Goal: Task Accomplishment & Management: Manage account settings

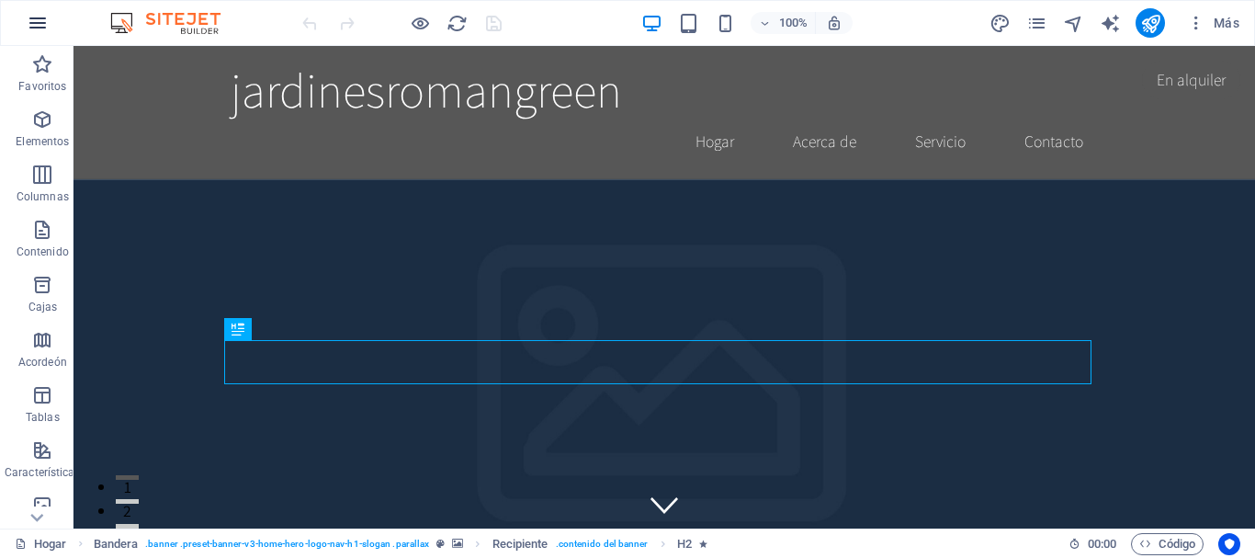
click at [36, 22] on icon "button" at bounding box center [38, 23] width 22 height 22
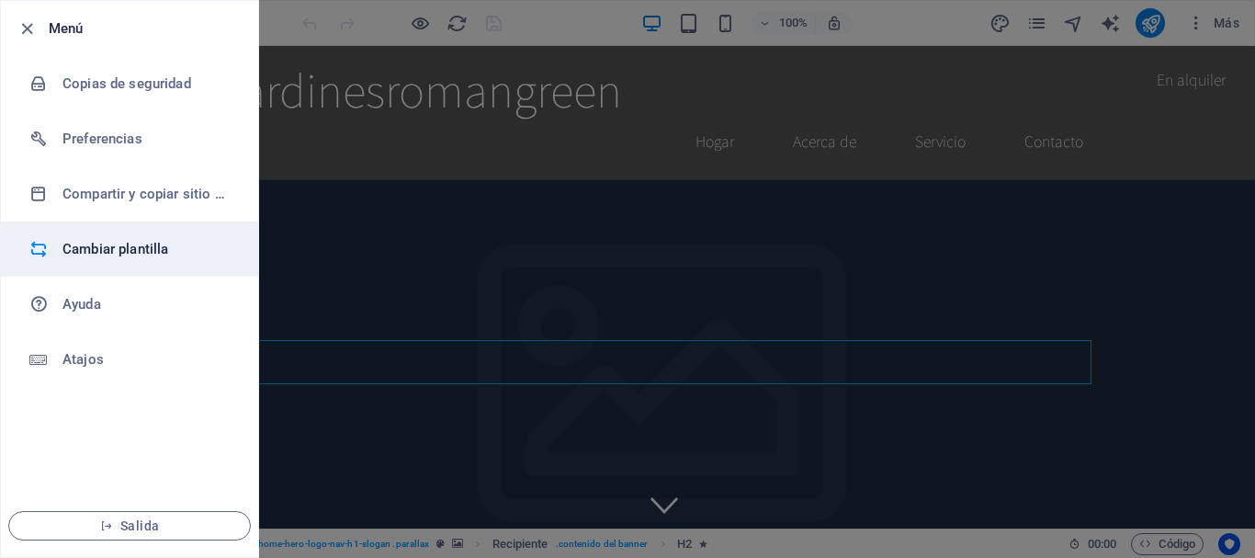
click at [167, 243] on font "Cambiar plantilla" at bounding box center [115, 249] width 106 height 17
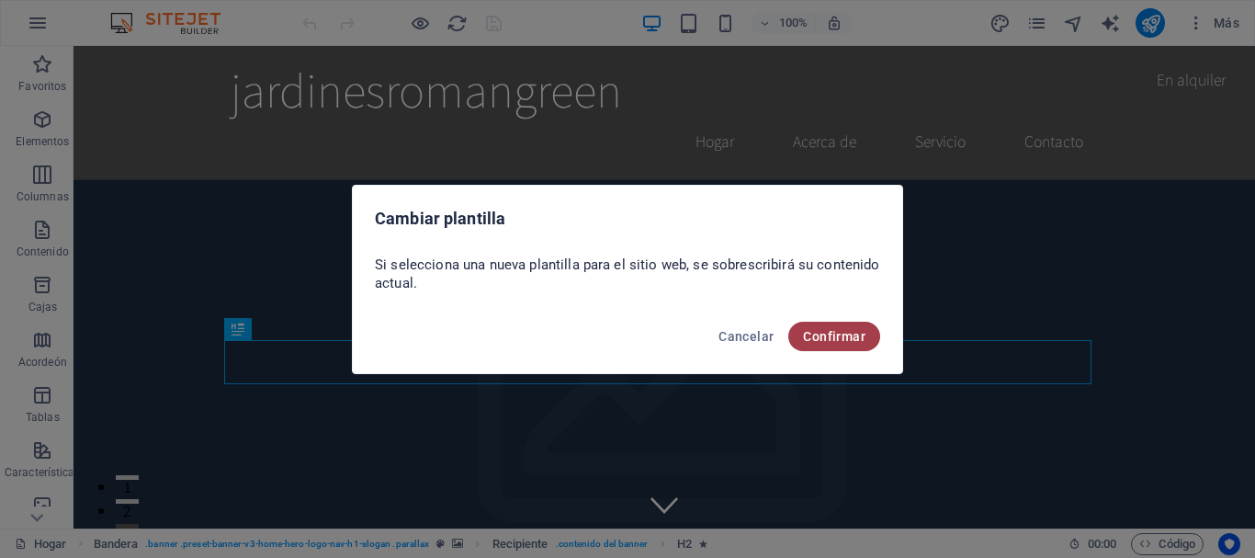
click at [819, 338] on font "Confirmar" at bounding box center [834, 336] width 62 height 15
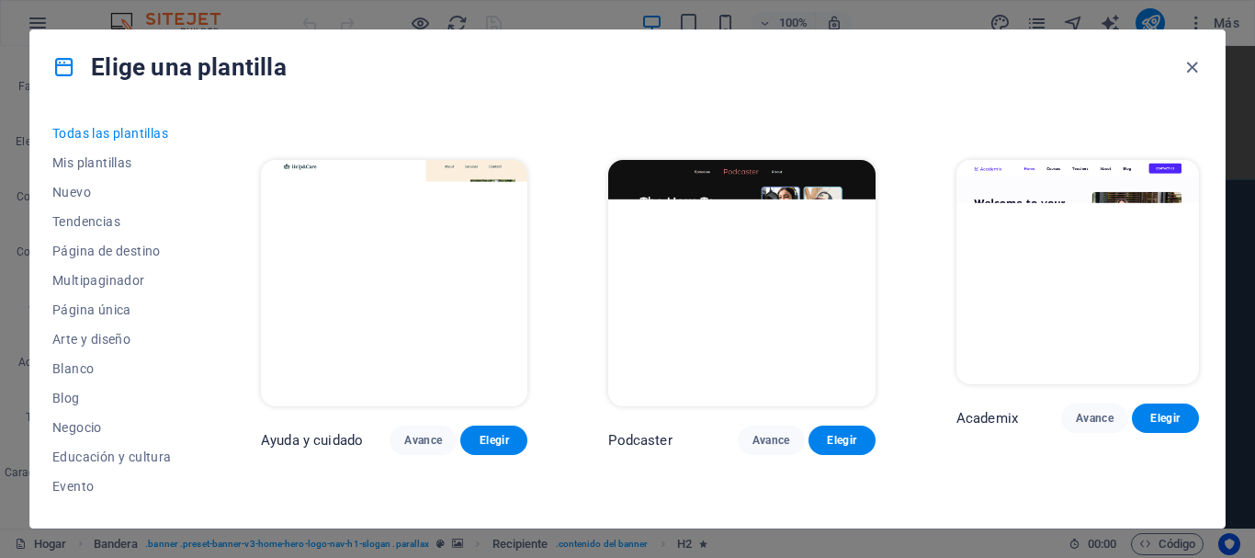
scroll to position [1470, 0]
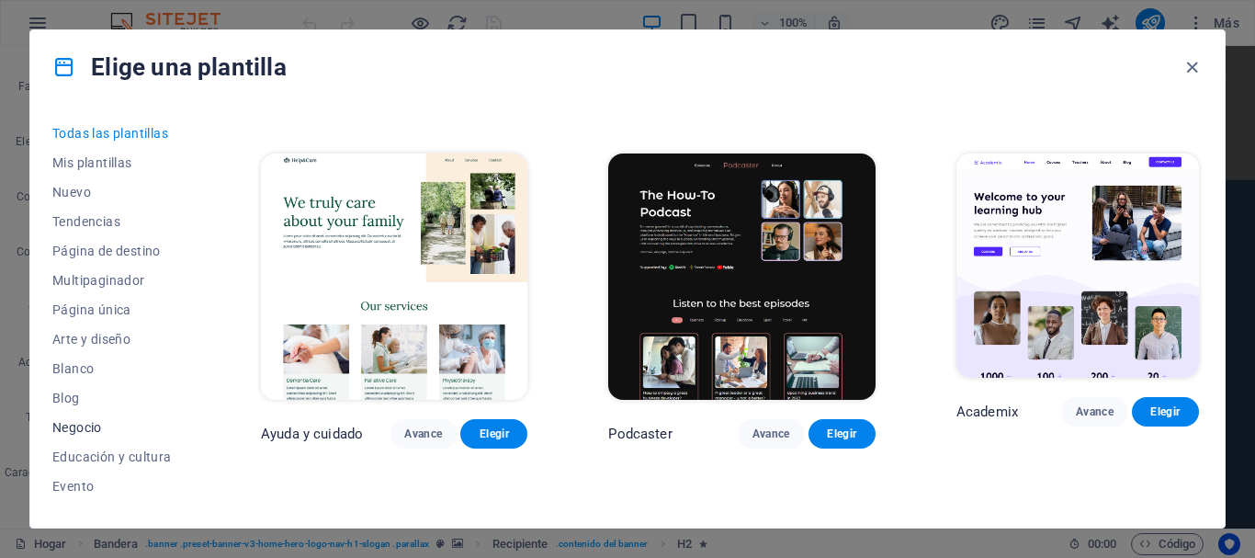
click at [58, 430] on font "Negocio" at bounding box center [77, 427] width 50 height 15
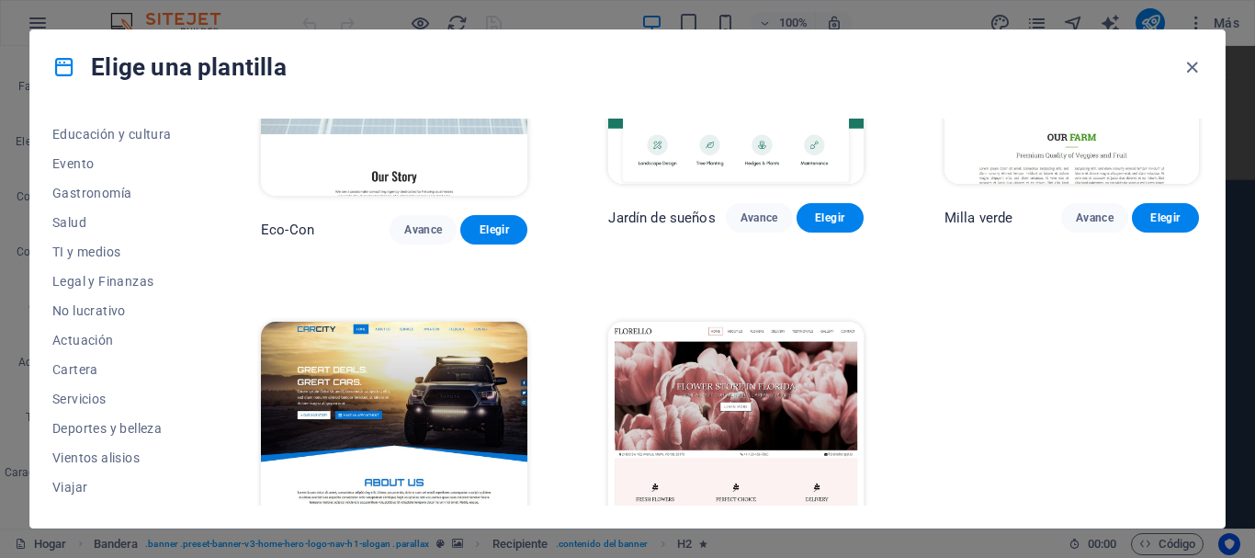
scroll to position [348, 0]
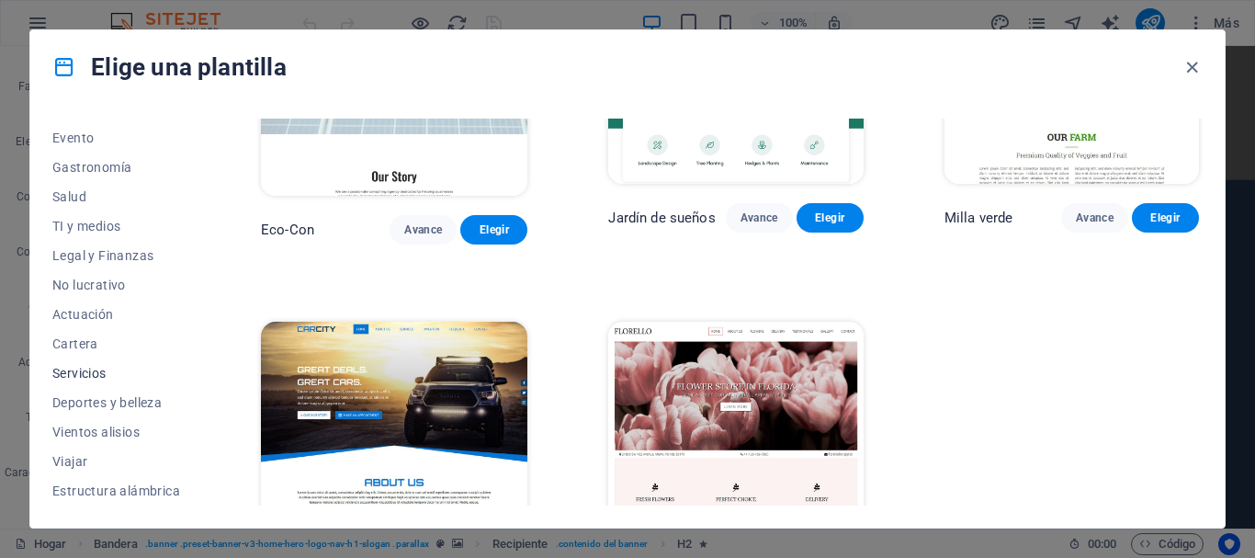
click at [102, 381] on button "Servicios" at bounding box center [116, 372] width 128 height 29
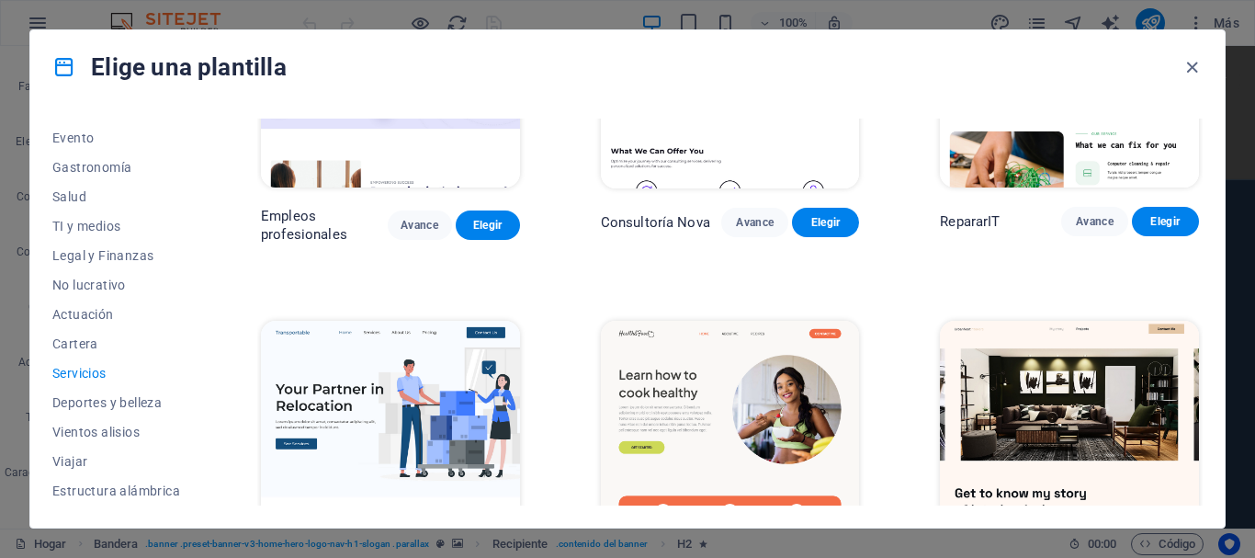
drag, startPoint x: 199, startPoint y: 357, endPoint x: 209, endPoint y: 306, distance: 52.4
click at [209, 306] on div "Todas las plantillas Mis plantillas Nuevo Tendencias Página de destino Multipag…" at bounding box center [627, 316] width 1194 height 424
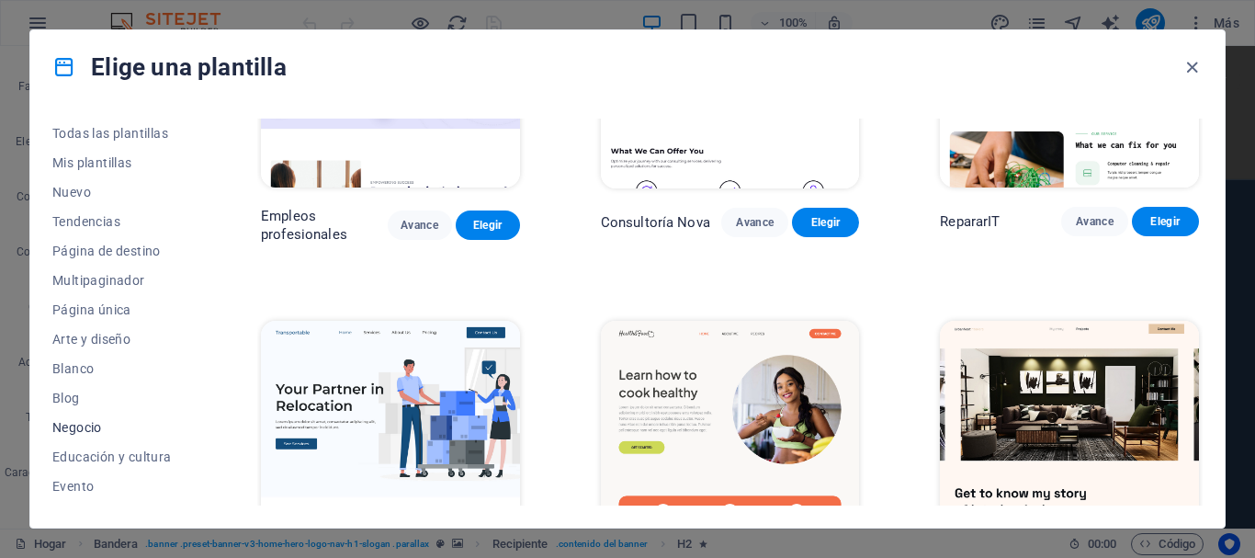
click at [94, 425] on font "Negocio" at bounding box center [77, 427] width 50 height 15
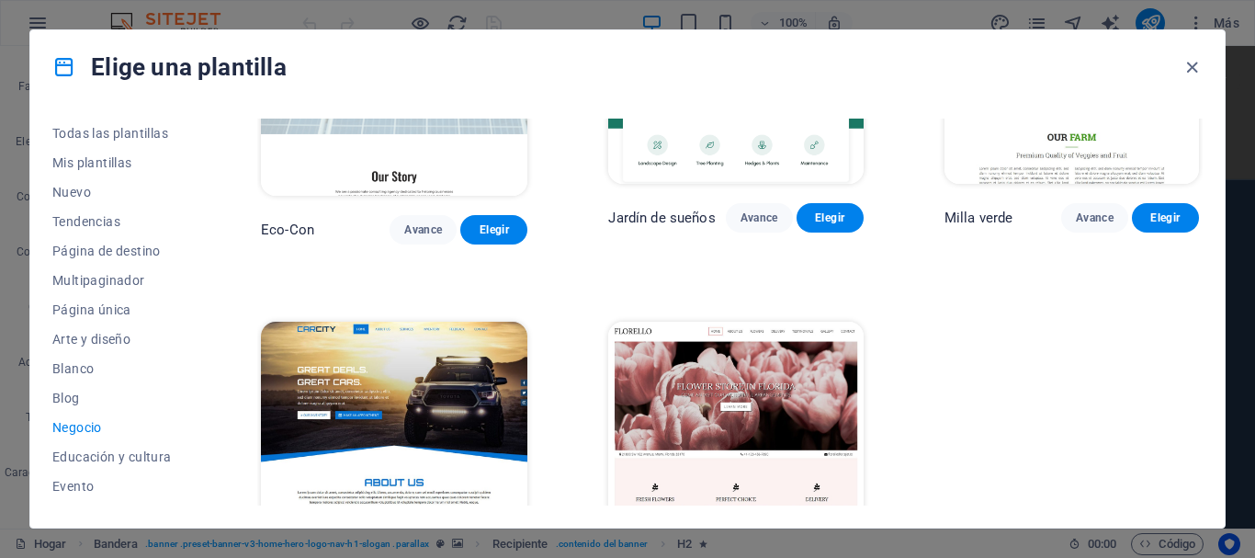
click at [700, 368] on img at bounding box center [735, 439] width 254 height 234
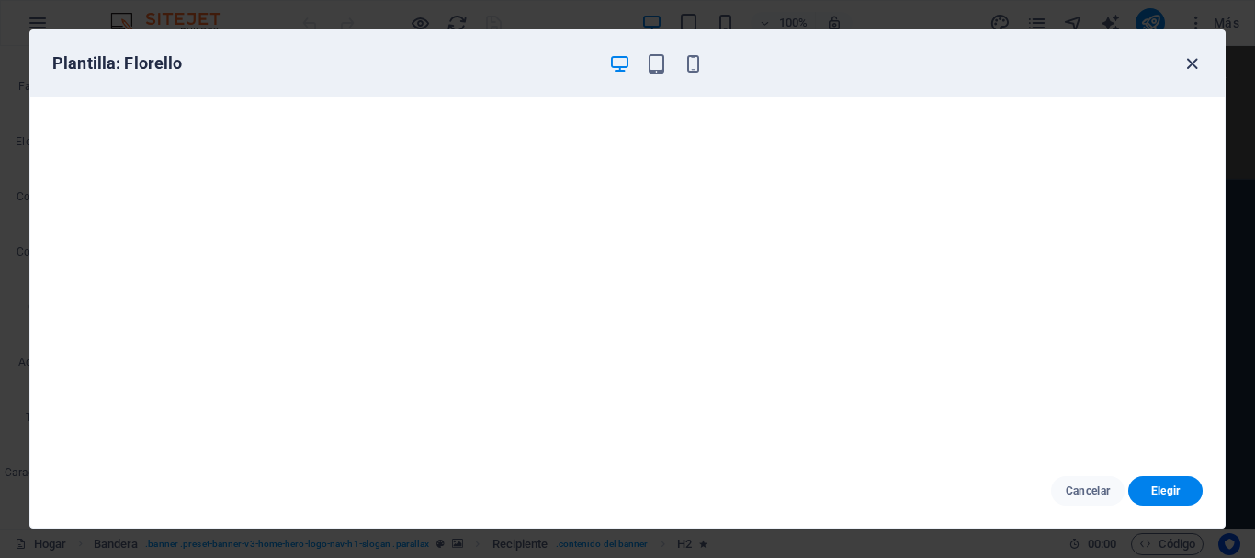
click at [1194, 67] on icon "button" at bounding box center [1191, 63] width 21 height 21
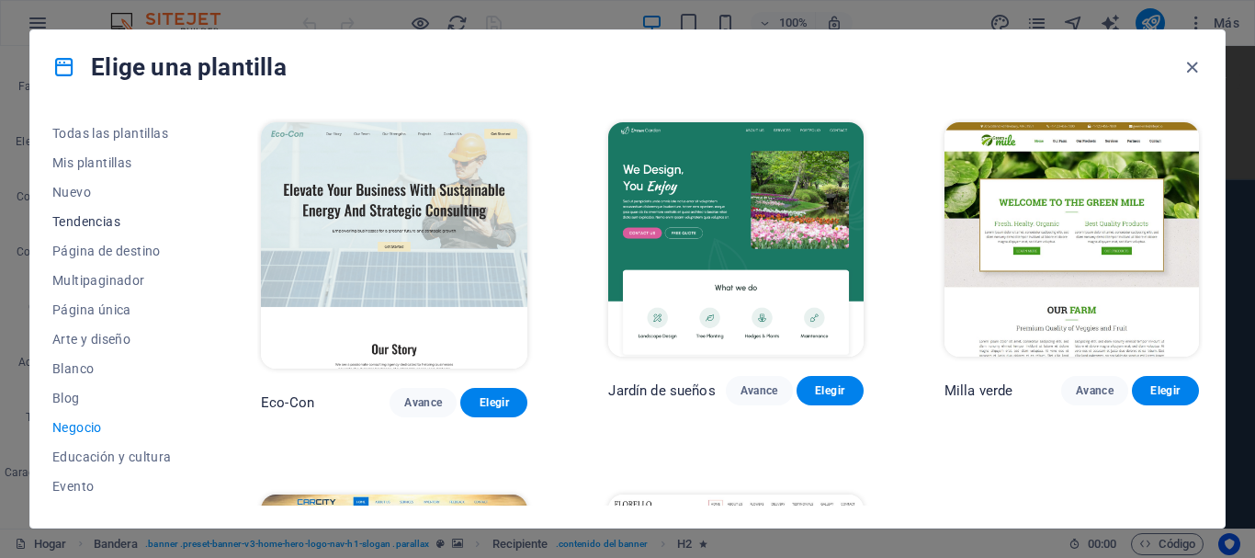
click at [103, 221] on font "Tendencias" at bounding box center [86, 221] width 68 height 15
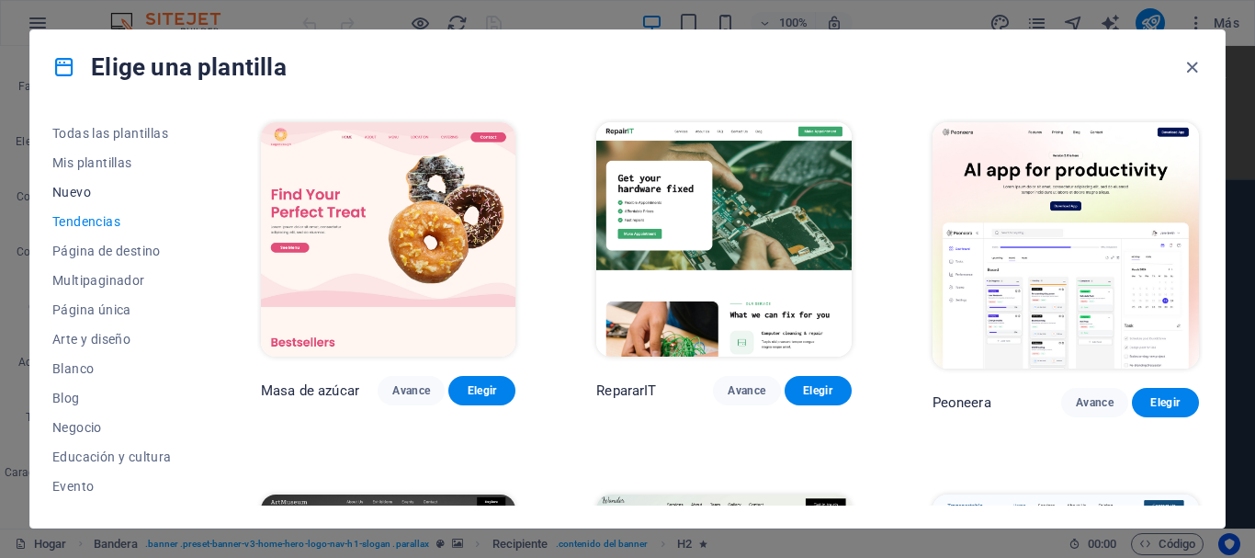
click at [79, 197] on font "Nuevo" at bounding box center [71, 192] width 39 height 15
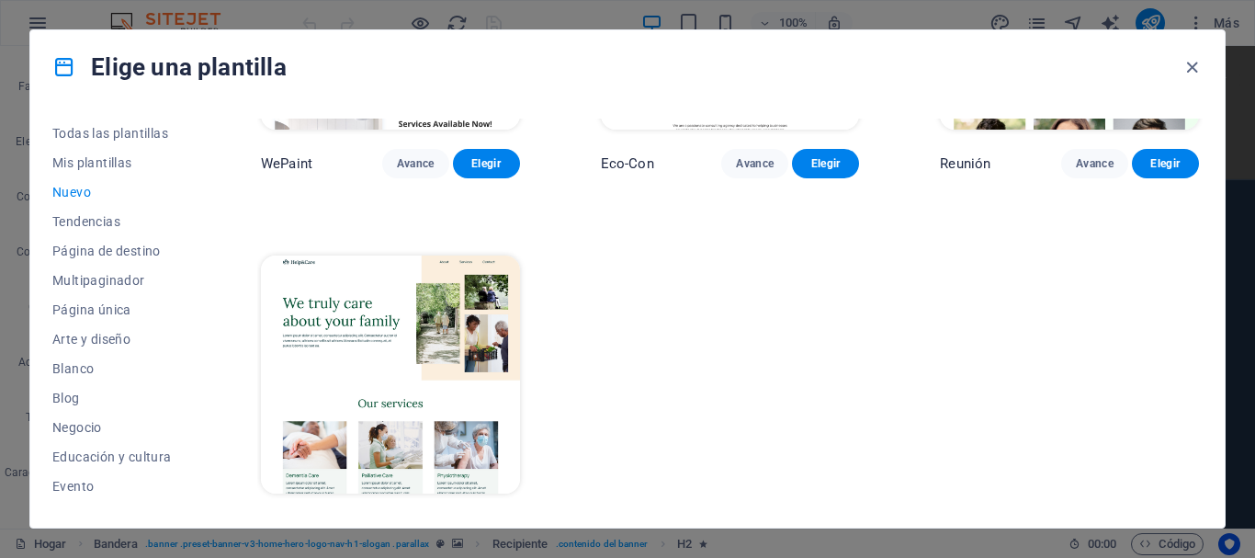
scroll to position [1367, 0]
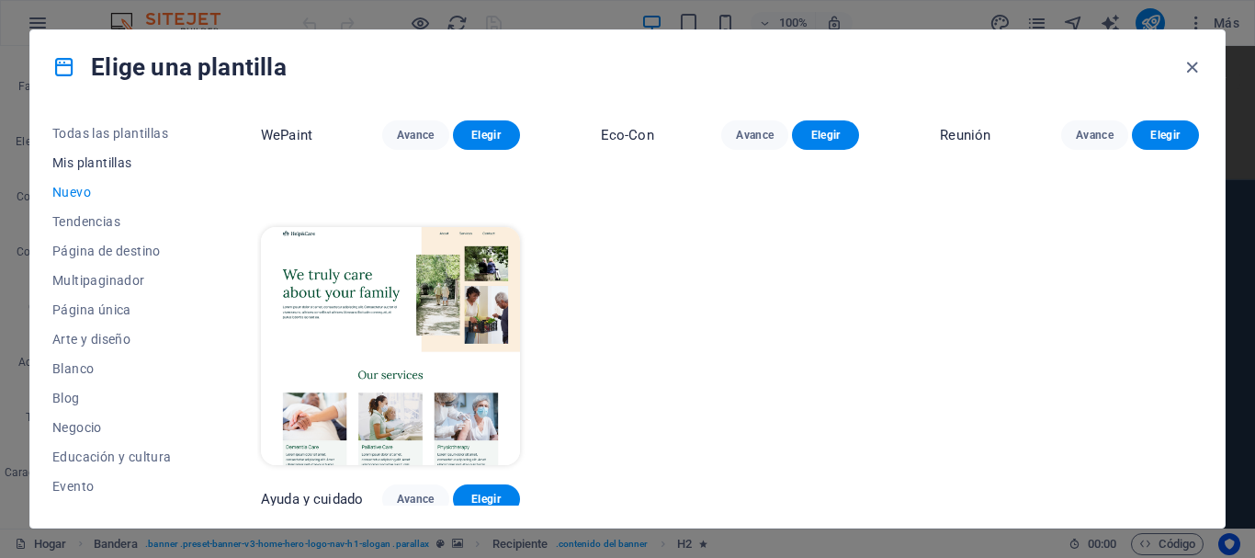
click at [113, 163] on font "Mis plantillas" at bounding box center [92, 162] width 80 height 15
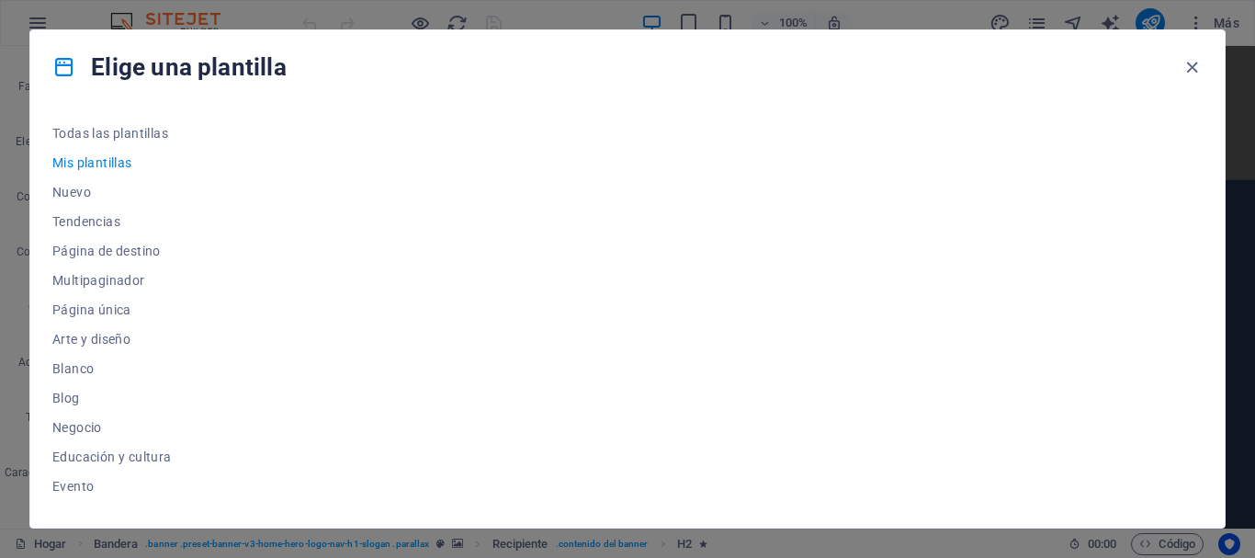
scroll to position [0, 0]
click at [149, 134] on font "Todas las plantillas" at bounding box center [110, 133] width 116 height 15
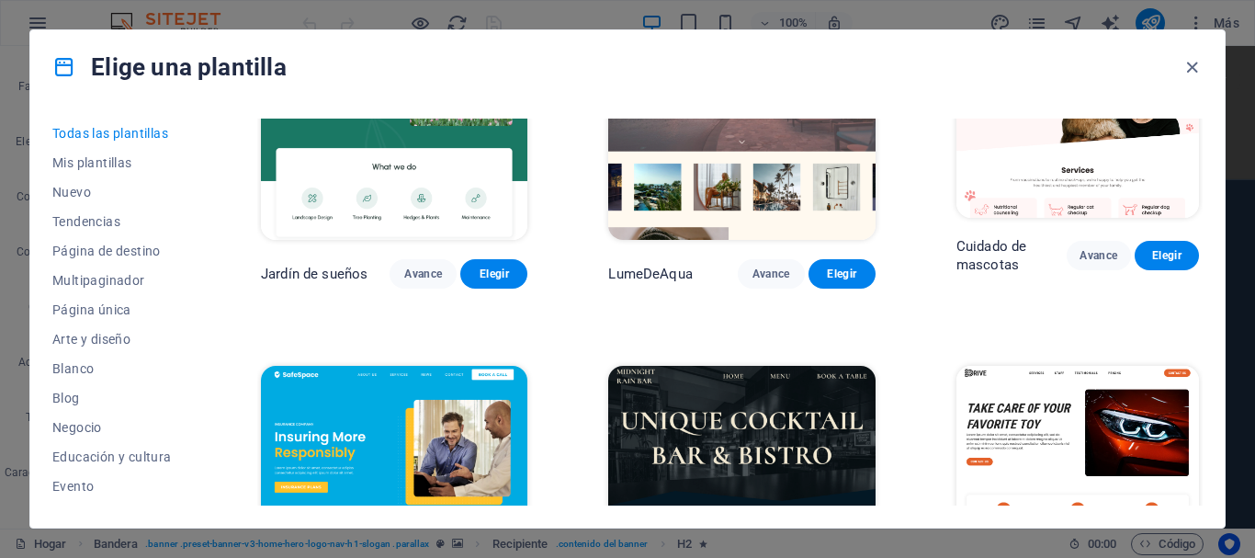
scroll to position [2855, 0]
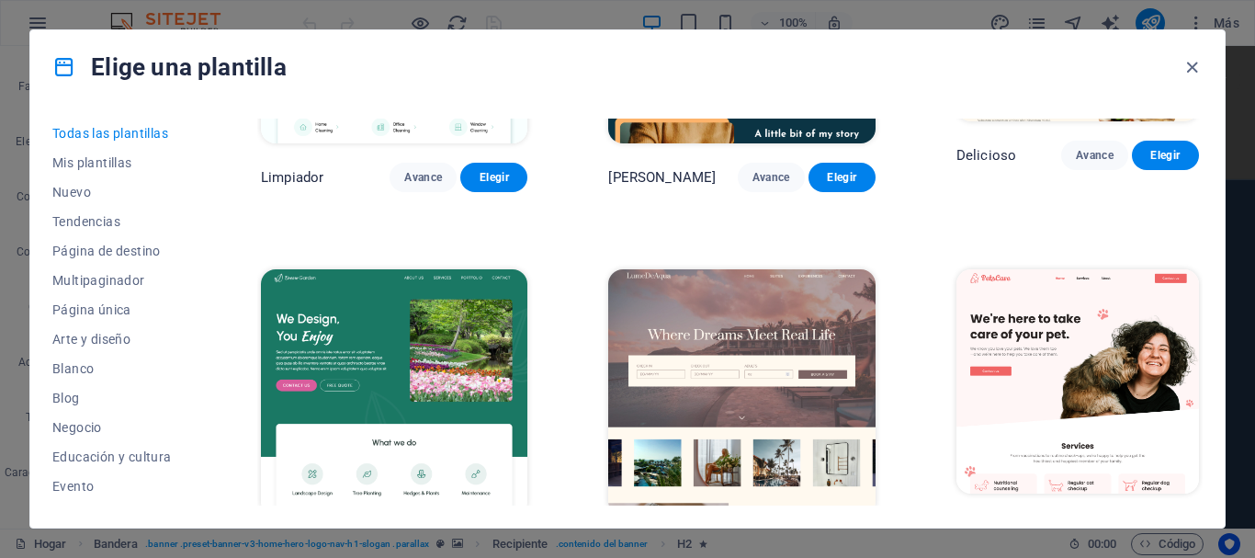
click at [393, 269] on img at bounding box center [394, 392] width 266 height 246
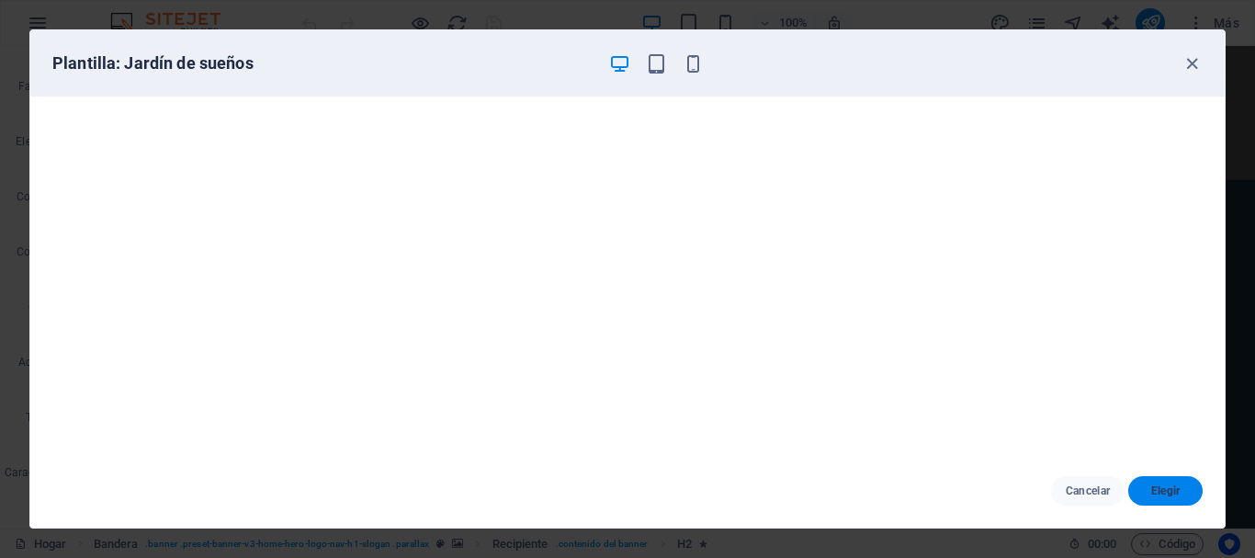
click at [1152, 487] on font "Elegir" at bounding box center [1165, 490] width 29 height 13
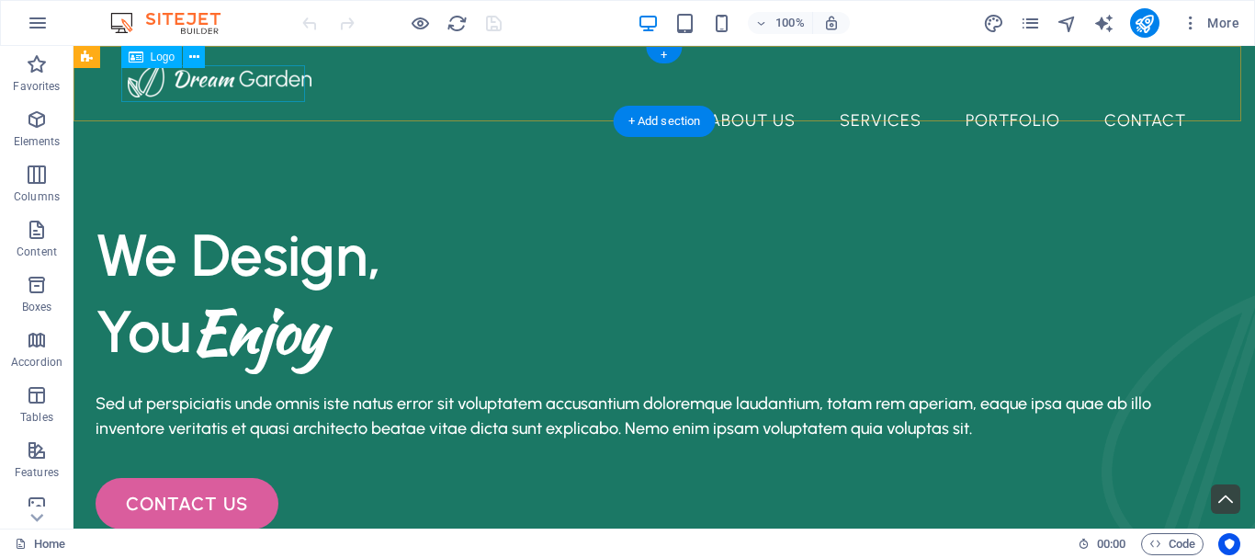
click at [260, 81] on div at bounding box center [664, 79] width 1073 height 37
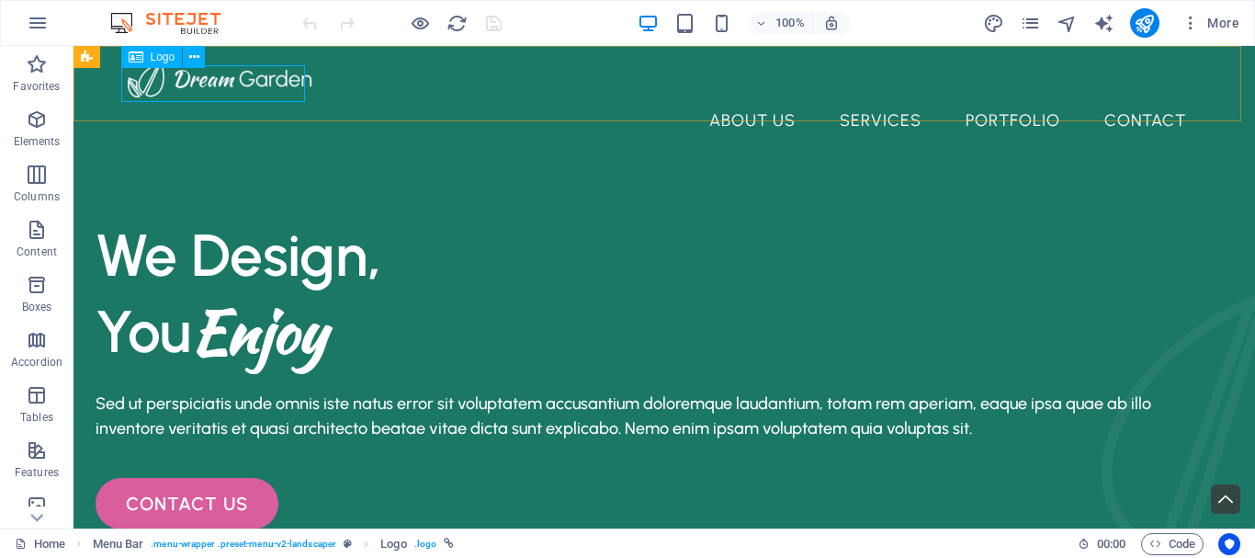
click at [159, 61] on span "Logo" at bounding box center [163, 56] width 25 height 11
click at [206, 86] on div at bounding box center [664, 79] width 1073 height 37
click at [213, 86] on div at bounding box center [664, 79] width 1073 height 37
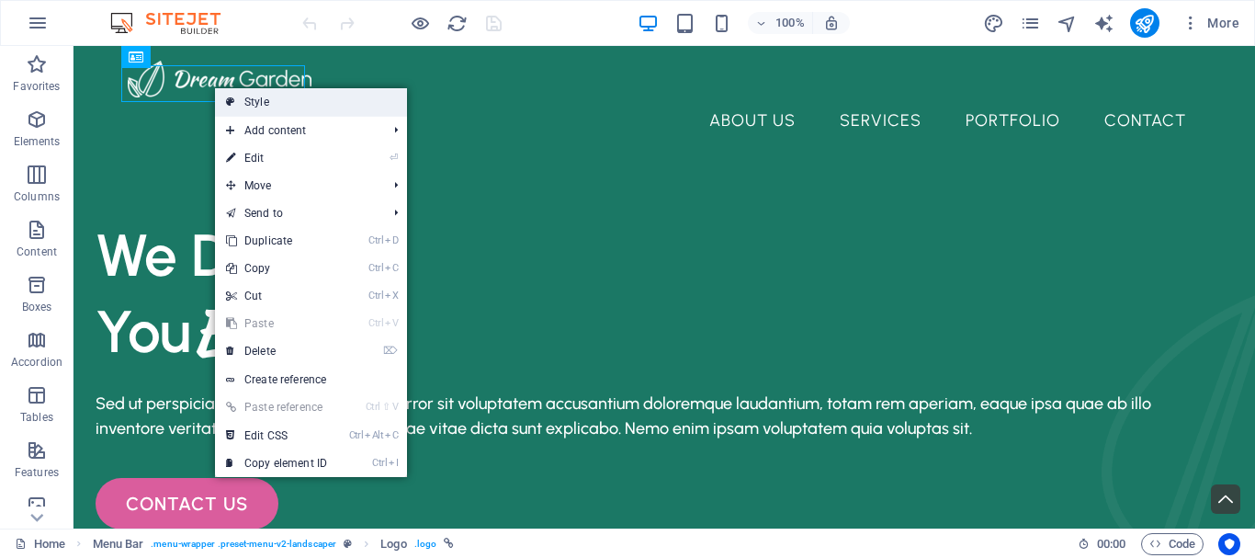
click at [284, 108] on link "Style" at bounding box center [311, 102] width 192 height 28
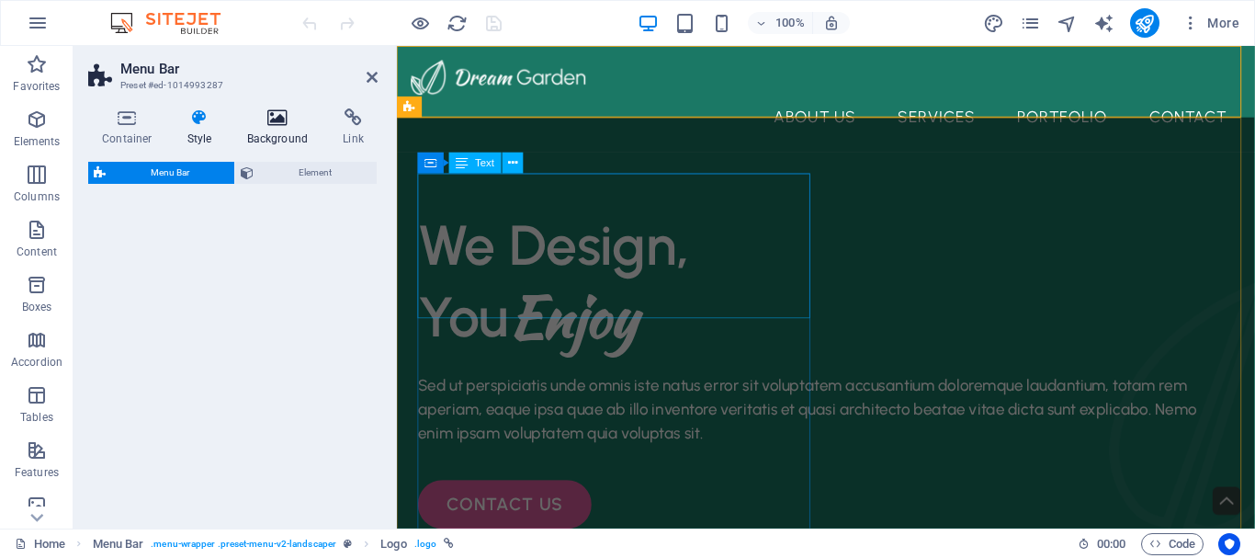
select select "rem"
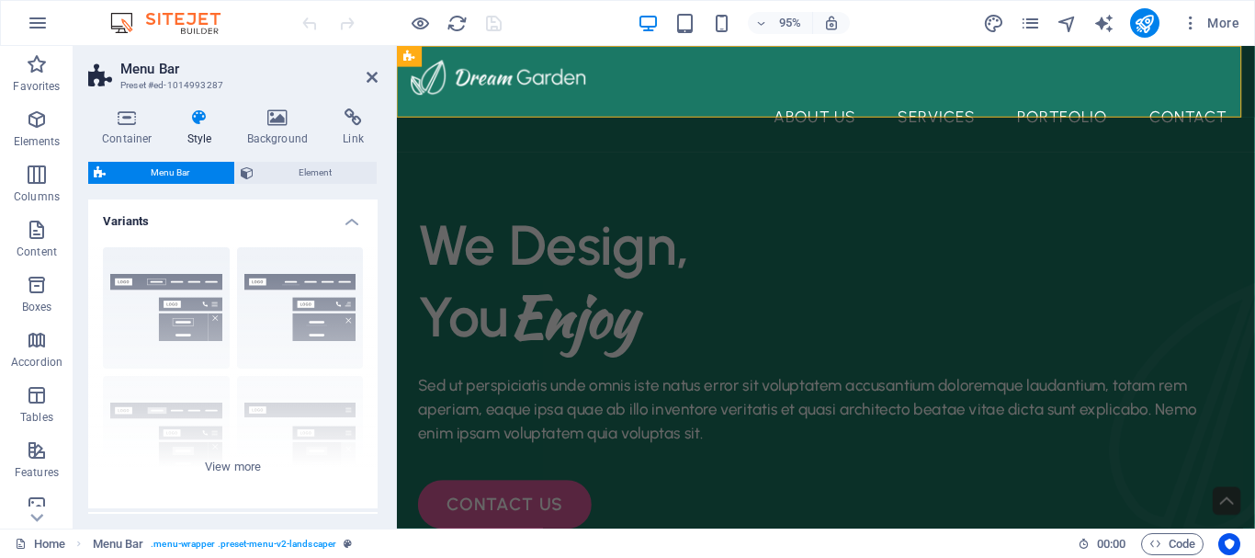
click at [361, 71] on h2 "Menu Bar" at bounding box center [248, 69] width 257 height 17
click at [369, 77] on icon at bounding box center [372, 77] width 11 height 15
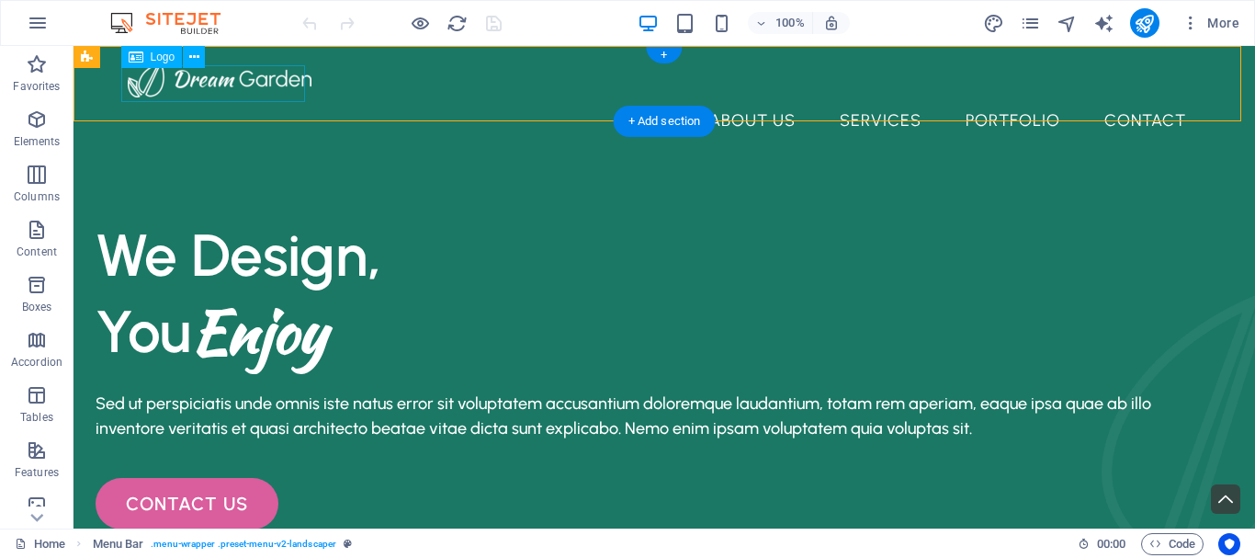
click at [262, 85] on div at bounding box center [664, 79] width 1073 height 37
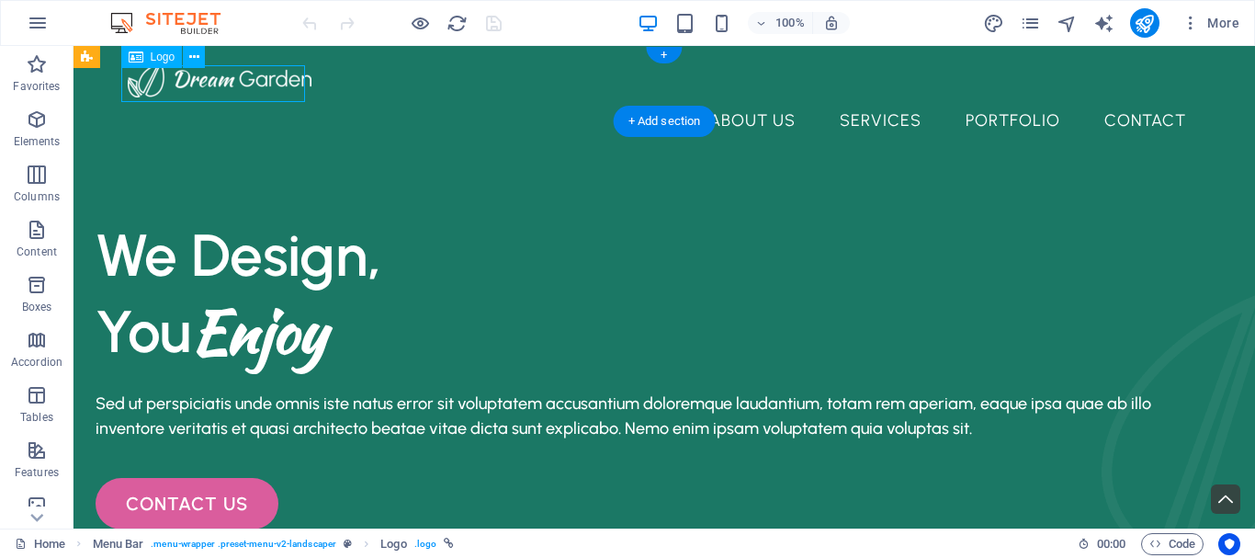
click at [262, 85] on div at bounding box center [664, 79] width 1073 height 37
drag, startPoint x: 342, startPoint y: 128, endPoint x: 263, endPoint y: 83, distance: 90.9
click at [263, 83] on div at bounding box center [664, 79] width 1073 height 37
click at [268, 82] on div "H2 Container Boxes Container Image Unequal Columns Container Spacer Icon Contai…" at bounding box center [663, 287] width 1181 height 482
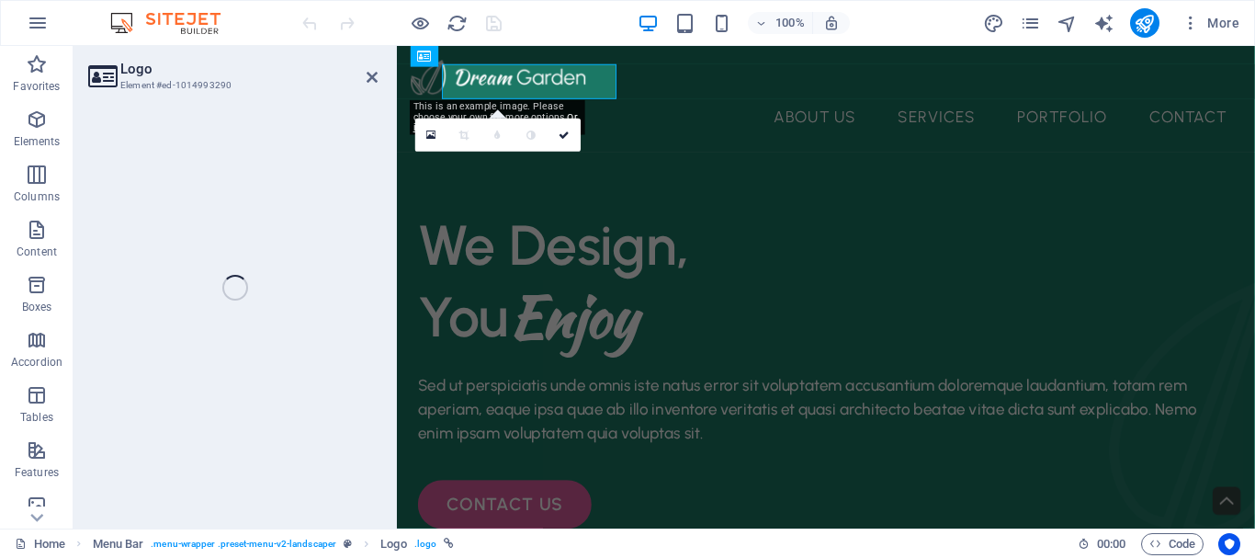
select select "px"
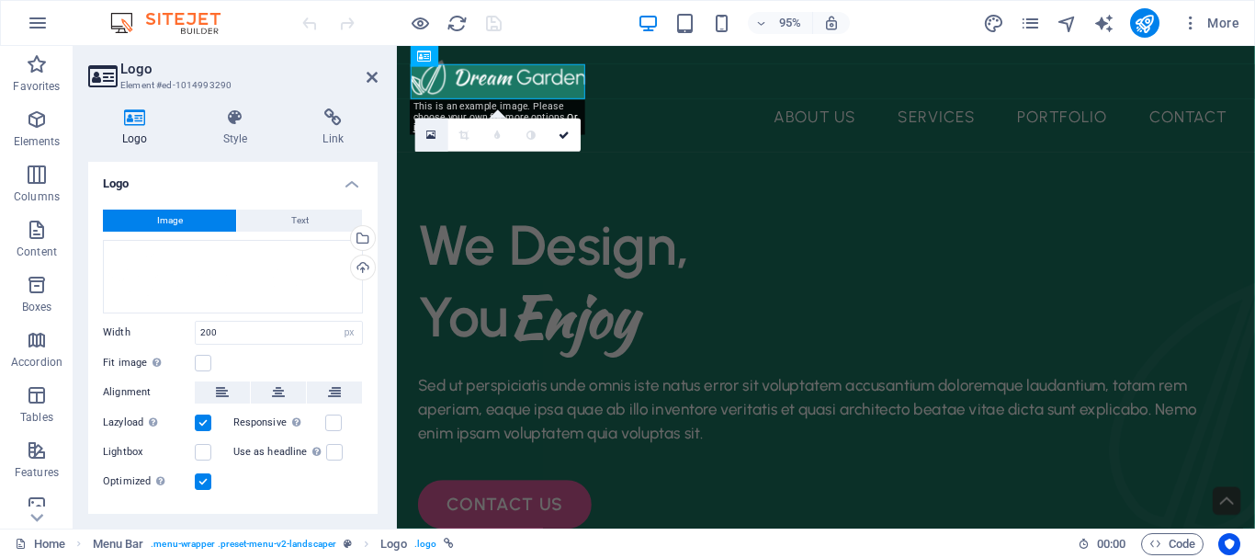
click at [424, 132] on link at bounding box center [431, 135] width 33 height 33
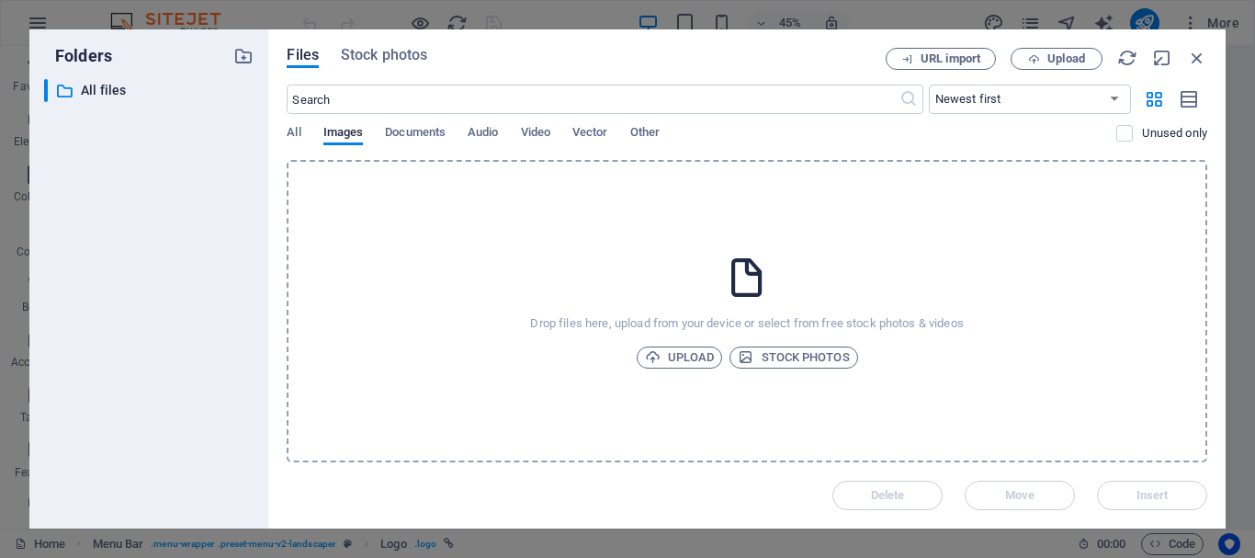
click at [737, 291] on icon at bounding box center [747, 277] width 46 height 46
click at [678, 352] on span "Upload" at bounding box center [680, 357] width 70 height 22
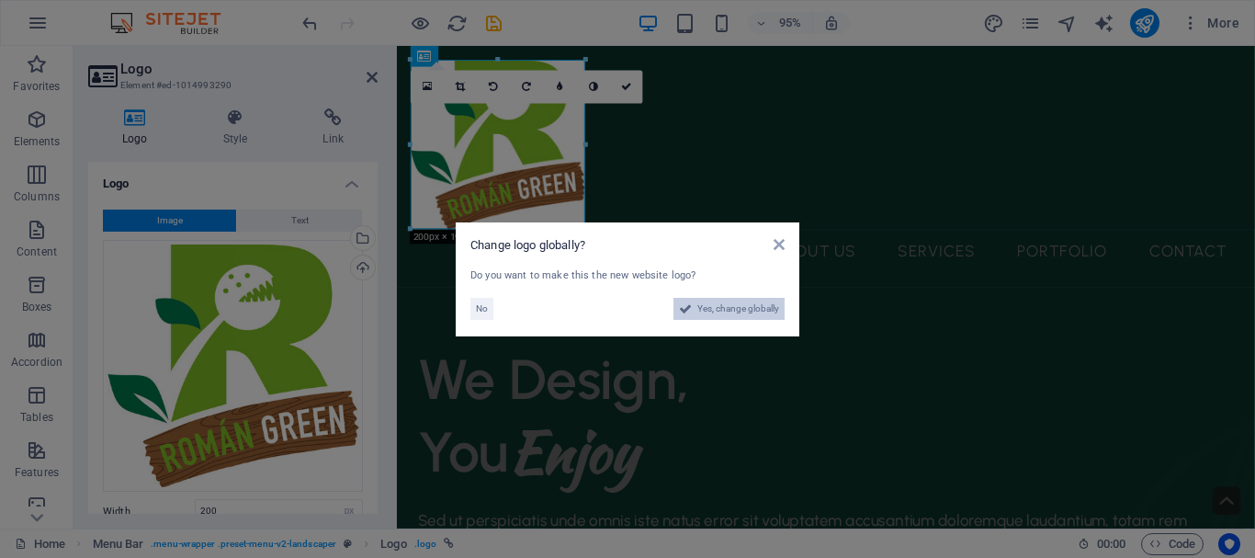
drag, startPoint x: 770, startPoint y: 314, endPoint x: 612, endPoint y: 495, distance: 240.2
click at [770, 314] on span "Yes, change globally" at bounding box center [738, 309] width 82 height 22
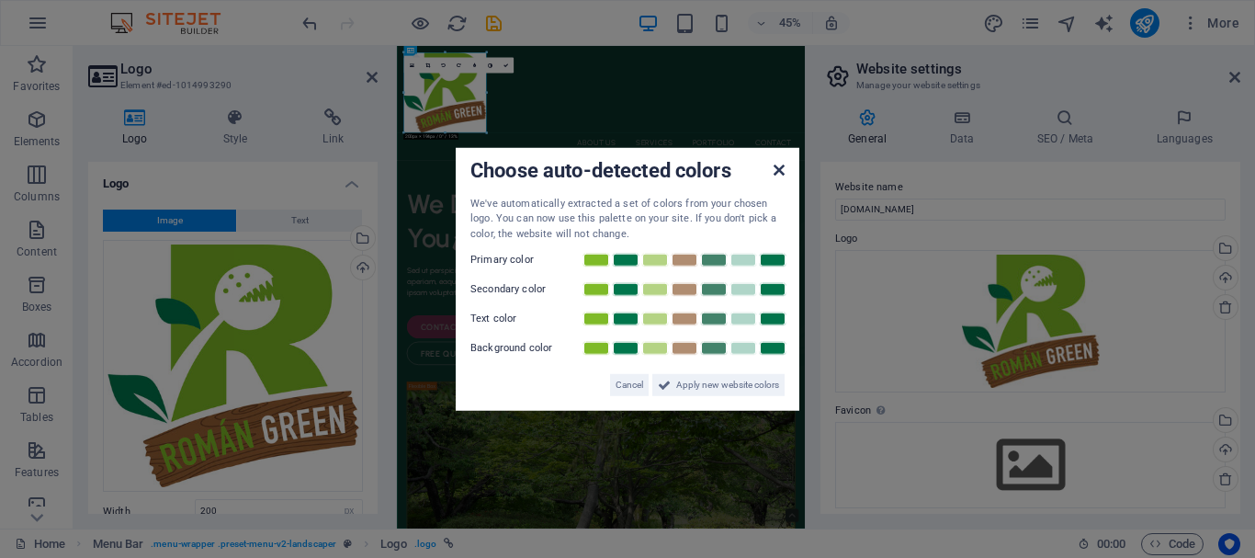
click at [777, 170] on icon at bounding box center [779, 169] width 11 height 15
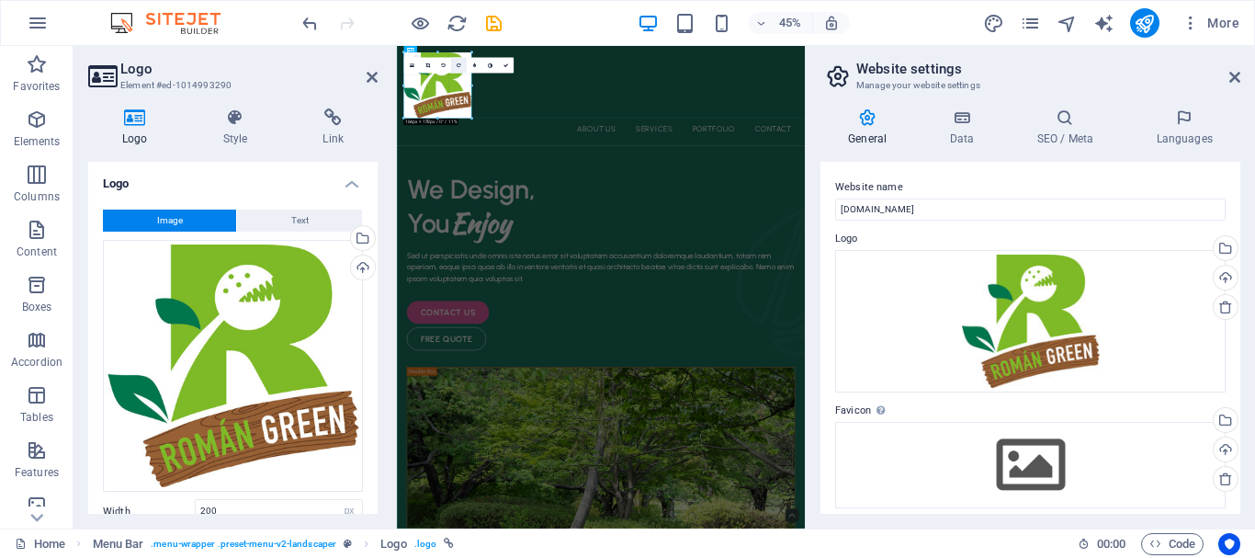
drag, startPoint x: 489, startPoint y: 132, endPoint x: 457, endPoint y: 67, distance: 72.7
type input "164"
click at [731, 198] on div "About Us Services Portfolio Contact Menu" at bounding box center [850, 156] width 907 height 221
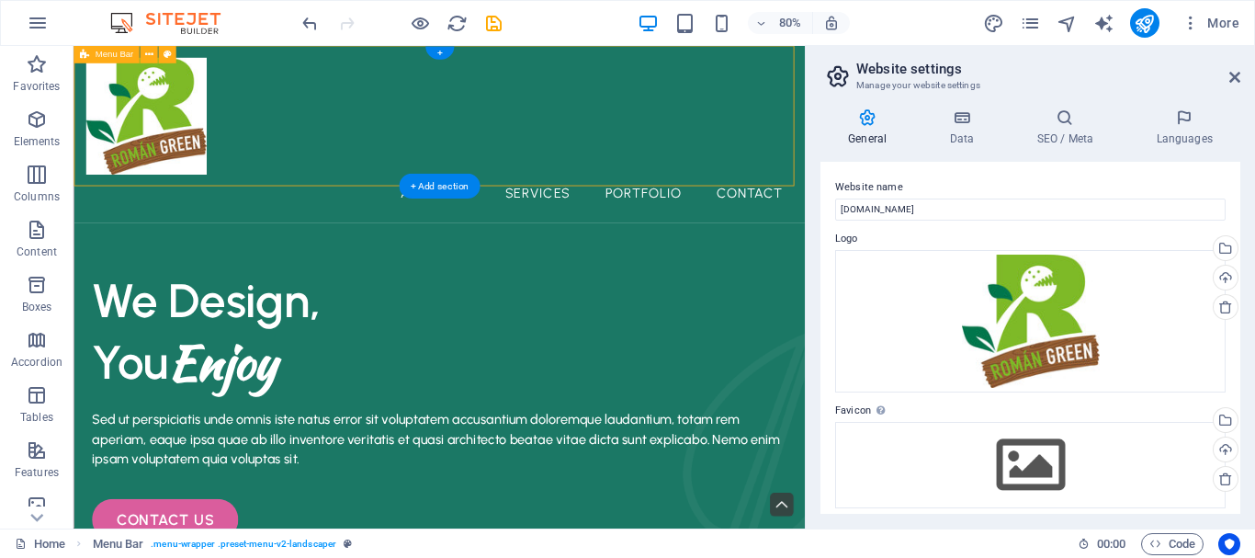
click at [390, 188] on div "About Us Services Portfolio Contact Menu" at bounding box center [530, 156] width 914 height 221
click at [220, 195] on div at bounding box center [530, 134] width 885 height 146
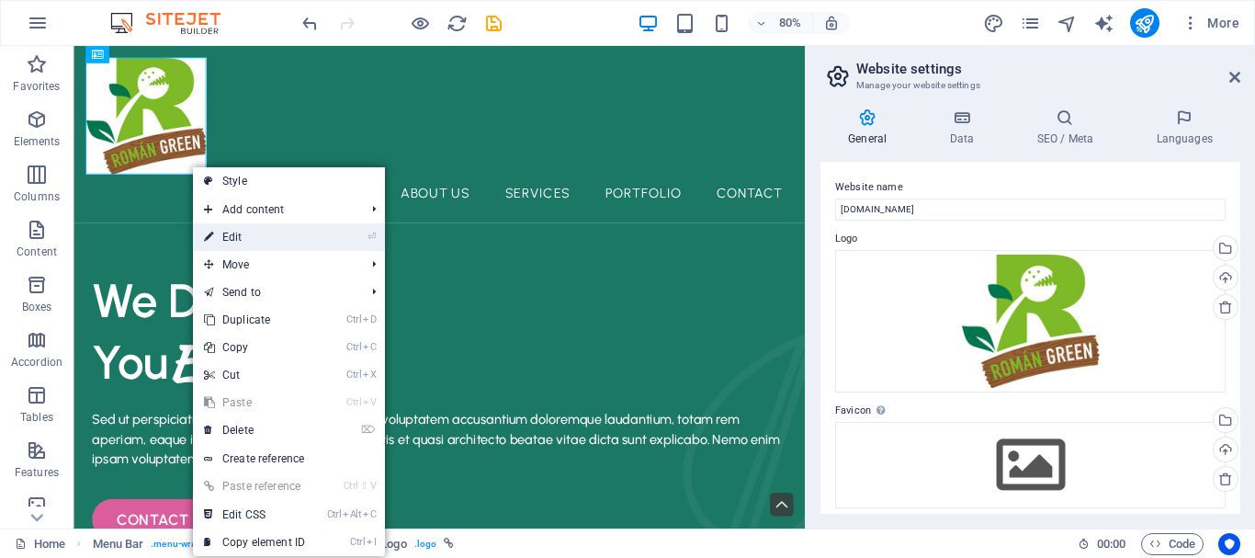
click at [257, 232] on link "⏎ Edit" at bounding box center [254, 237] width 123 height 28
select select "px"
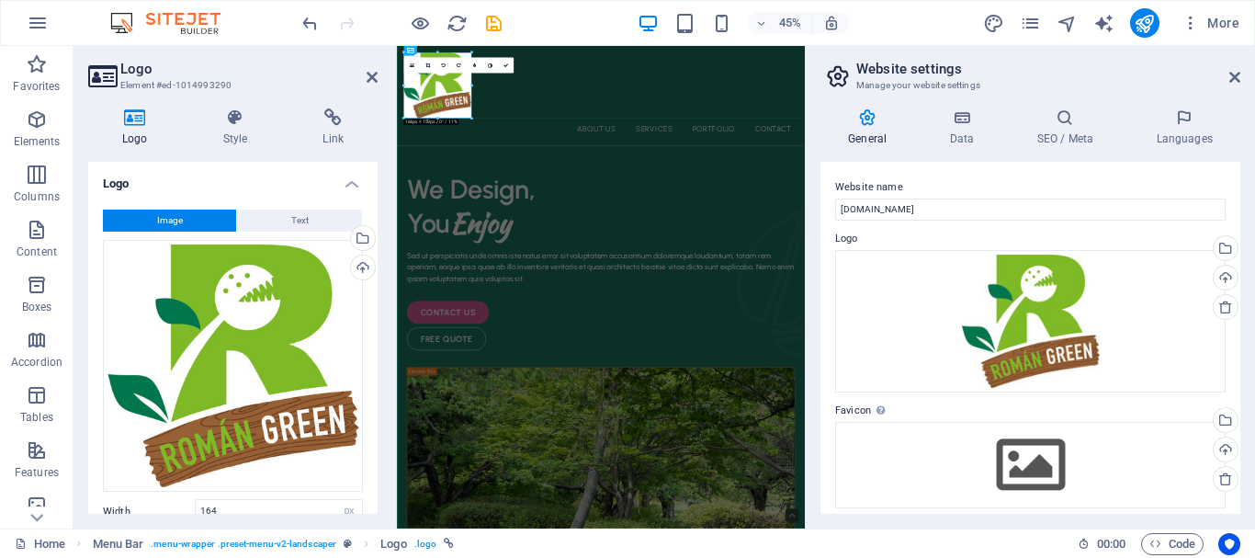
drag, startPoint x: 330, startPoint y: 310, endPoint x: 285, endPoint y: 172, distance: 145.0
click at [285, 172] on h4 "Logo" at bounding box center [232, 178] width 289 height 33
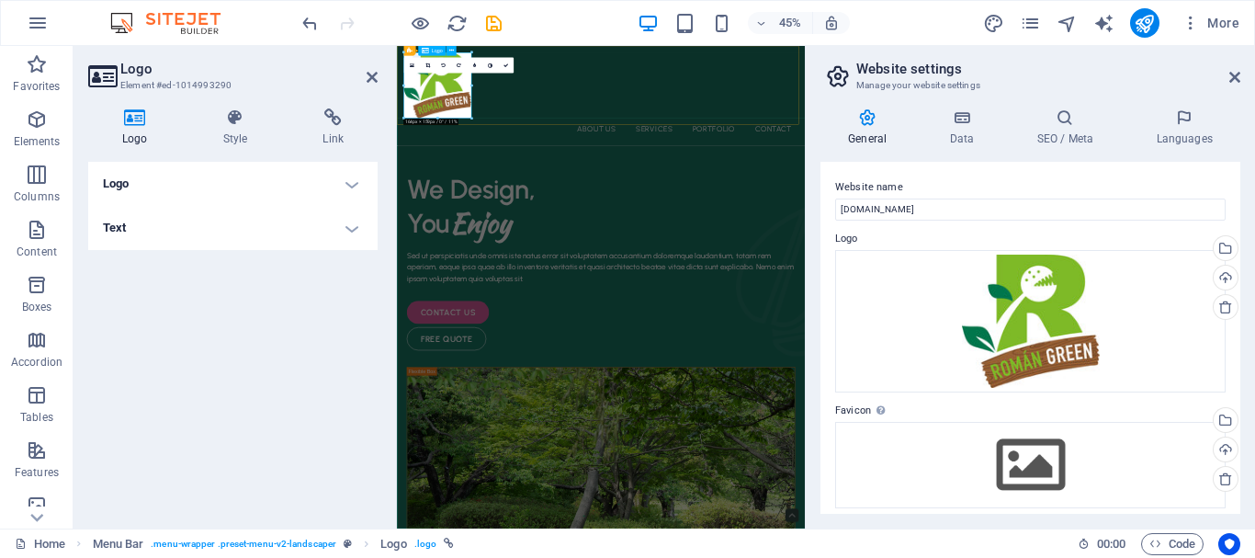
click at [459, 155] on div at bounding box center [850, 134] width 877 height 146
click at [374, 75] on icon at bounding box center [372, 77] width 11 height 15
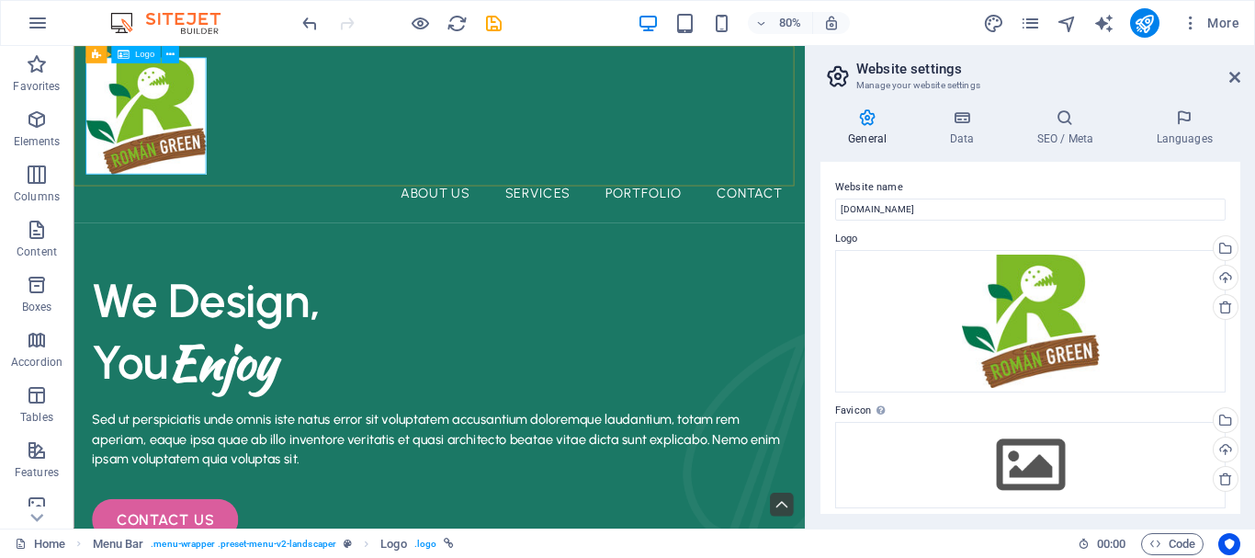
click at [144, 56] on span "Logo" at bounding box center [143, 55] width 19 height 9
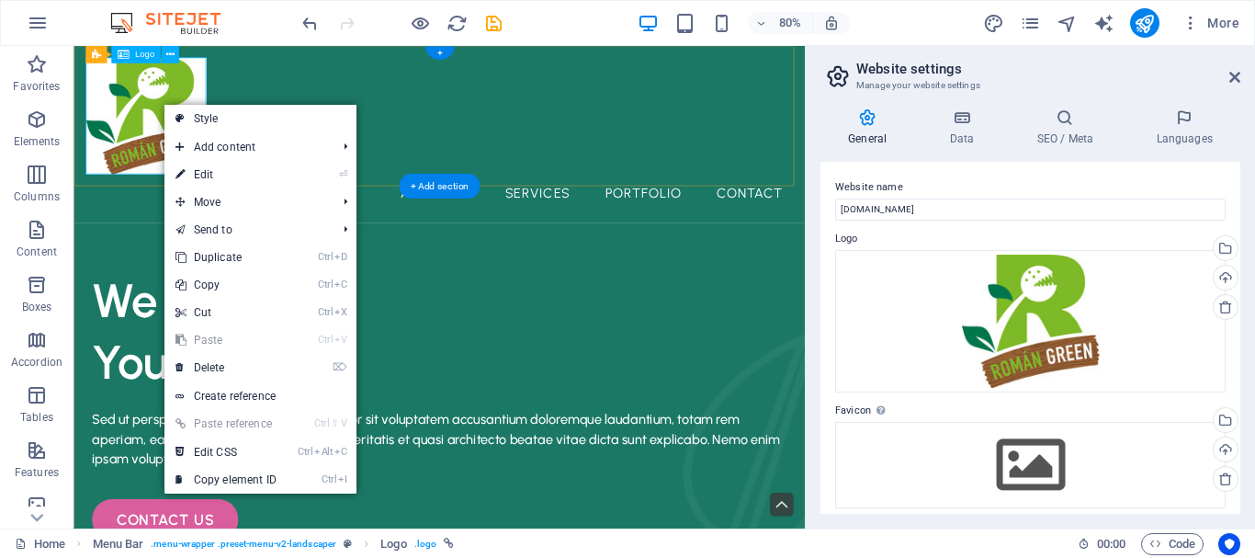
click at [161, 163] on div at bounding box center [530, 134] width 885 height 146
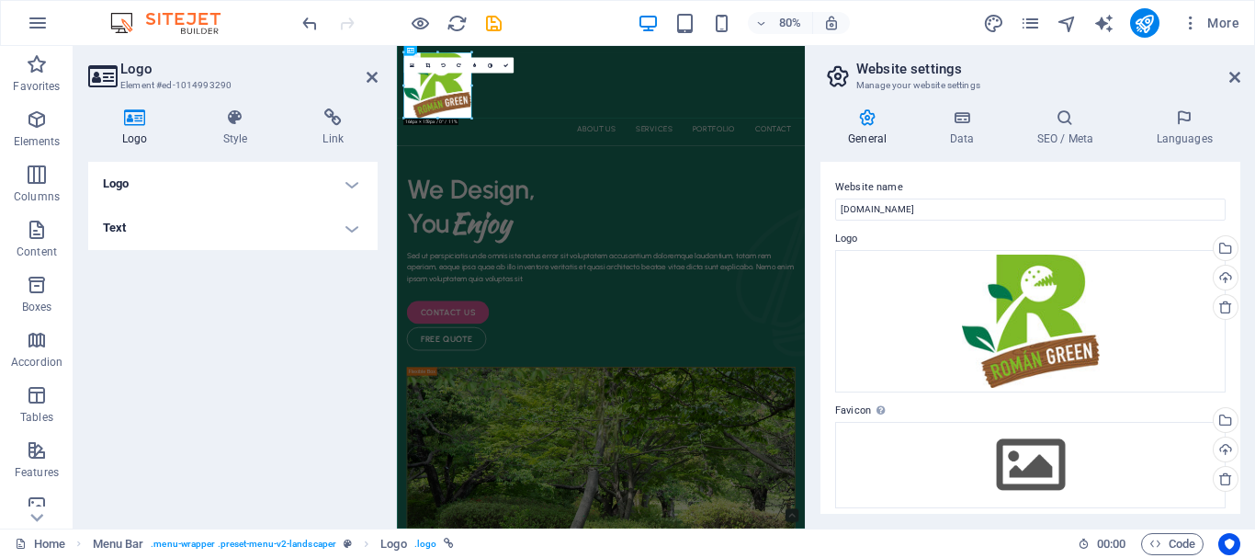
click at [143, 140] on h4 "Logo" at bounding box center [138, 127] width 101 height 39
click at [492, 148] on div at bounding box center [850, 134] width 877 height 146
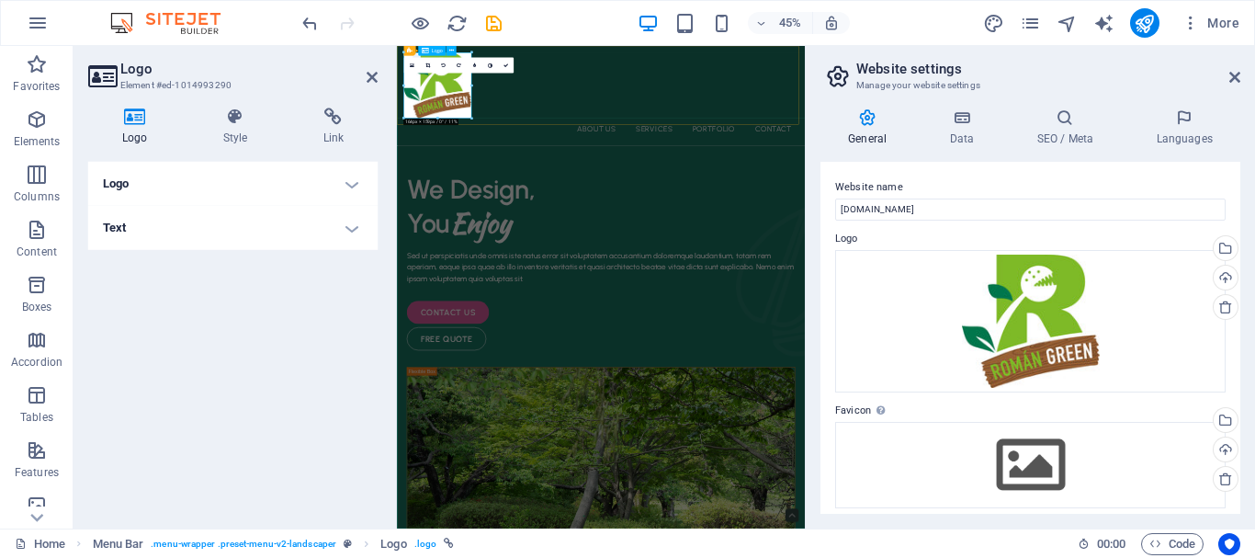
click at [488, 148] on div at bounding box center [850, 134] width 877 height 146
click at [1220, 312] on icon at bounding box center [1225, 306] width 15 height 15
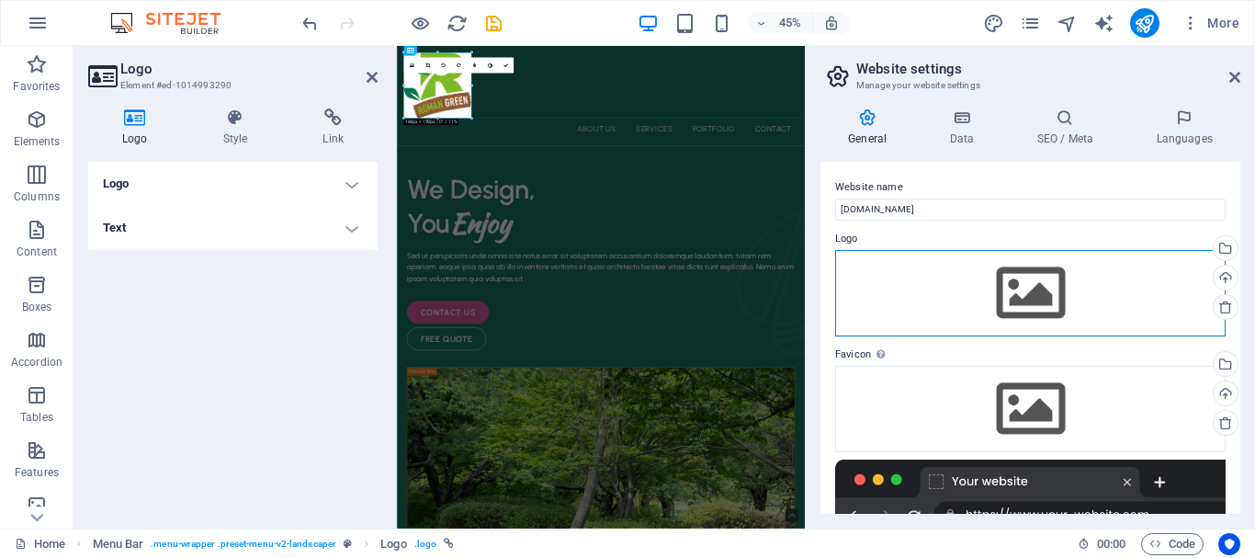
click at [973, 288] on div "Drag files here, click to choose files or select files from Files or our free s…" at bounding box center [1030, 293] width 390 height 86
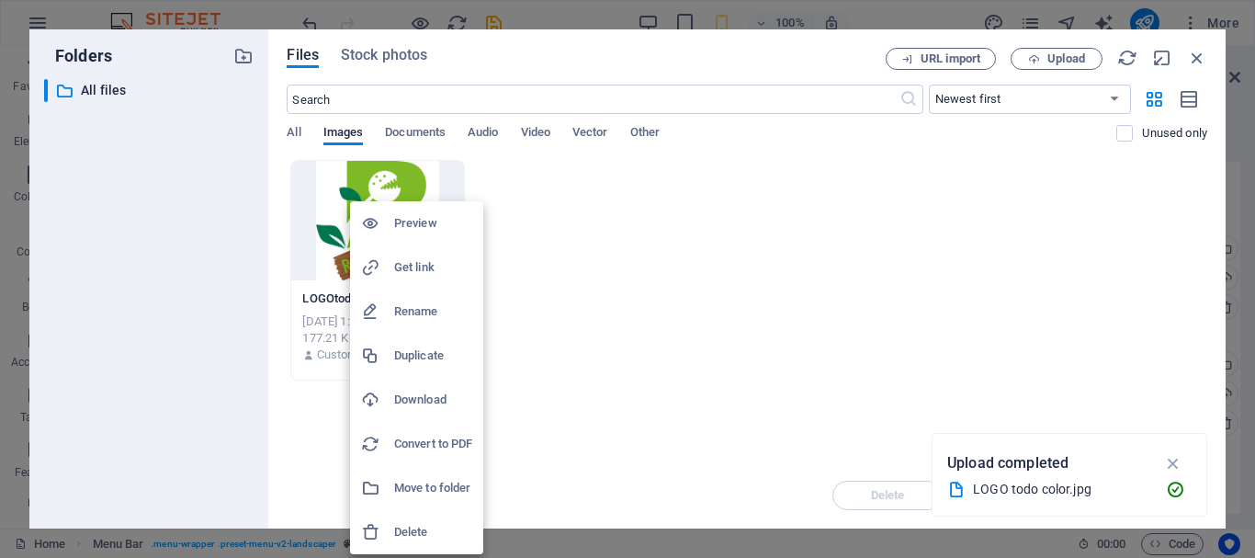
click at [412, 535] on h6 "Delete" at bounding box center [433, 532] width 78 height 22
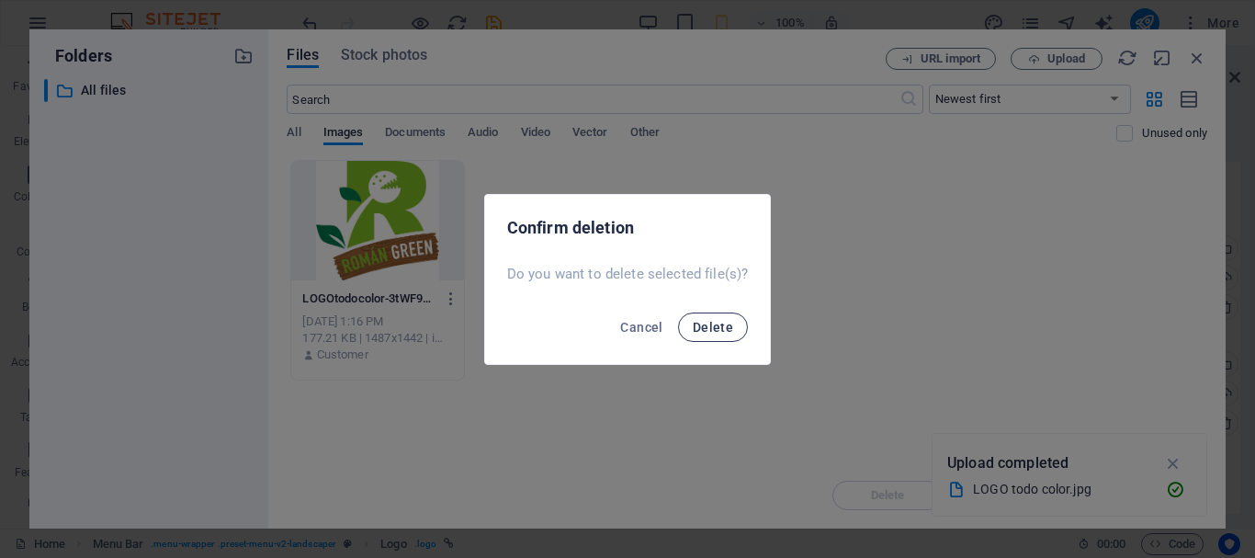
click at [697, 326] on span "Delete" at bounding box center [713, 327] width 40 height 15
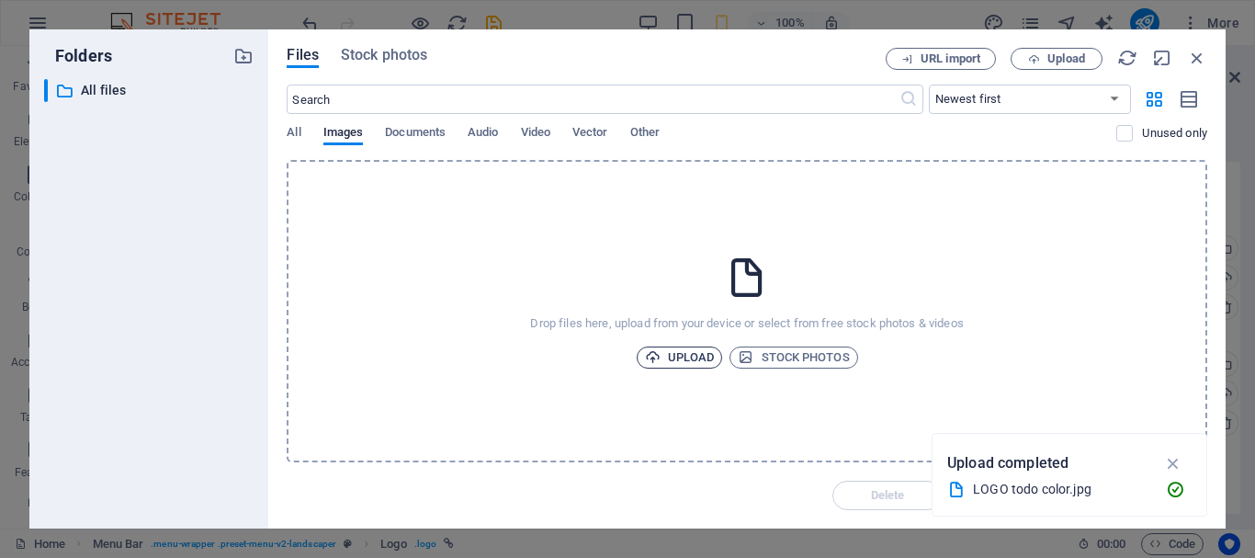
click at [692, 361] on span "Upload" at bounding box center [680, 357] width 70 height 22
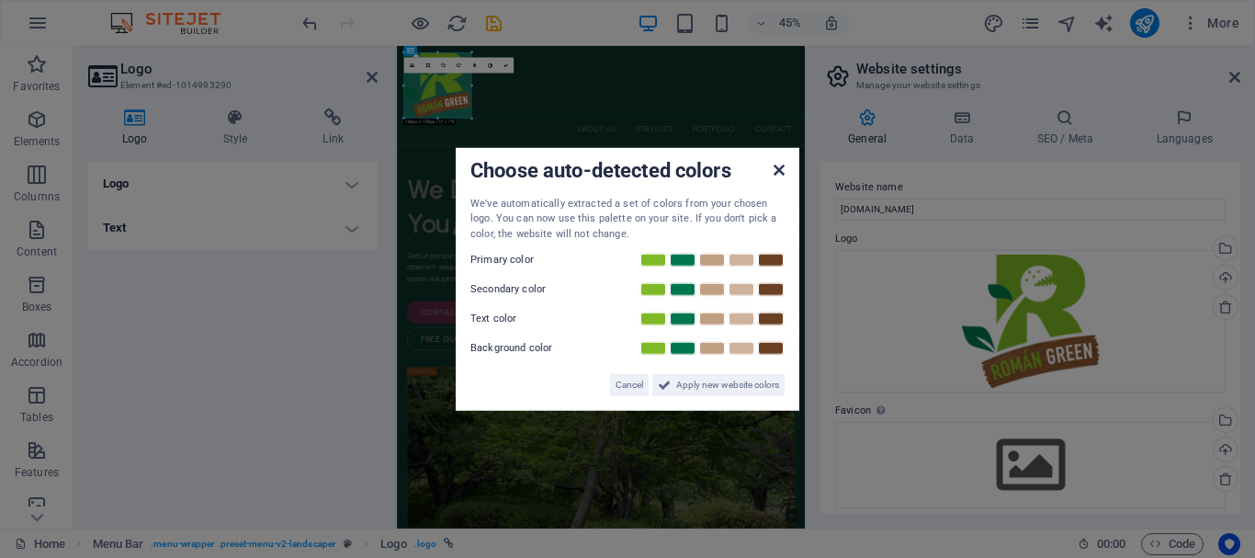
click at [783, 168] on icon at bounding box center [779, 169] width 11 height 15
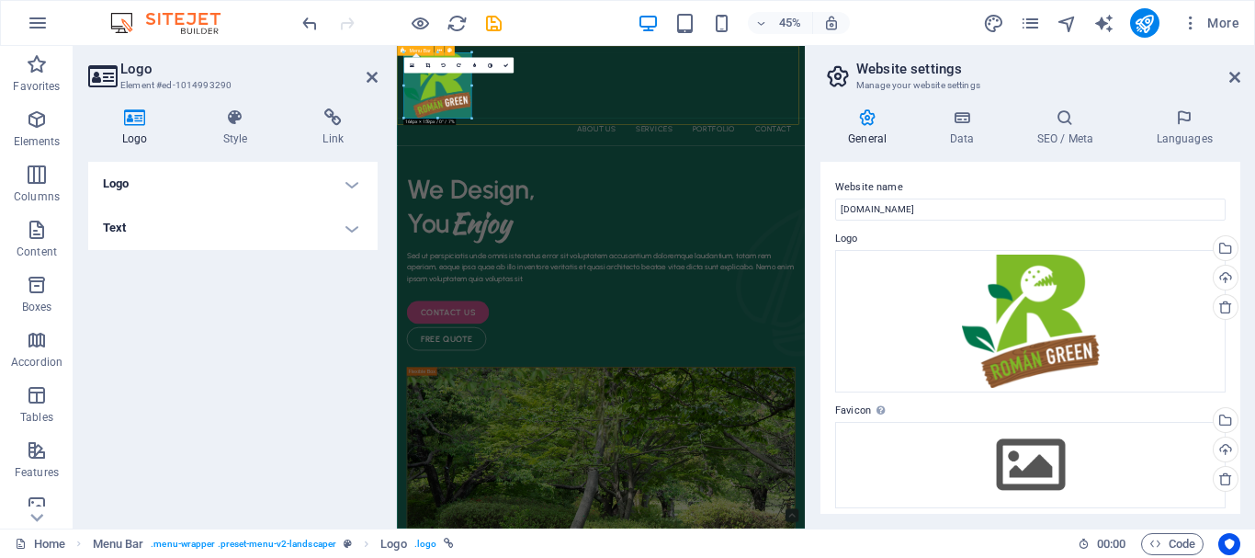
click at [658, 192] on div "About Us Services Portfolio Contact Menu" at bounding box center [850, 156] width 907 height 221
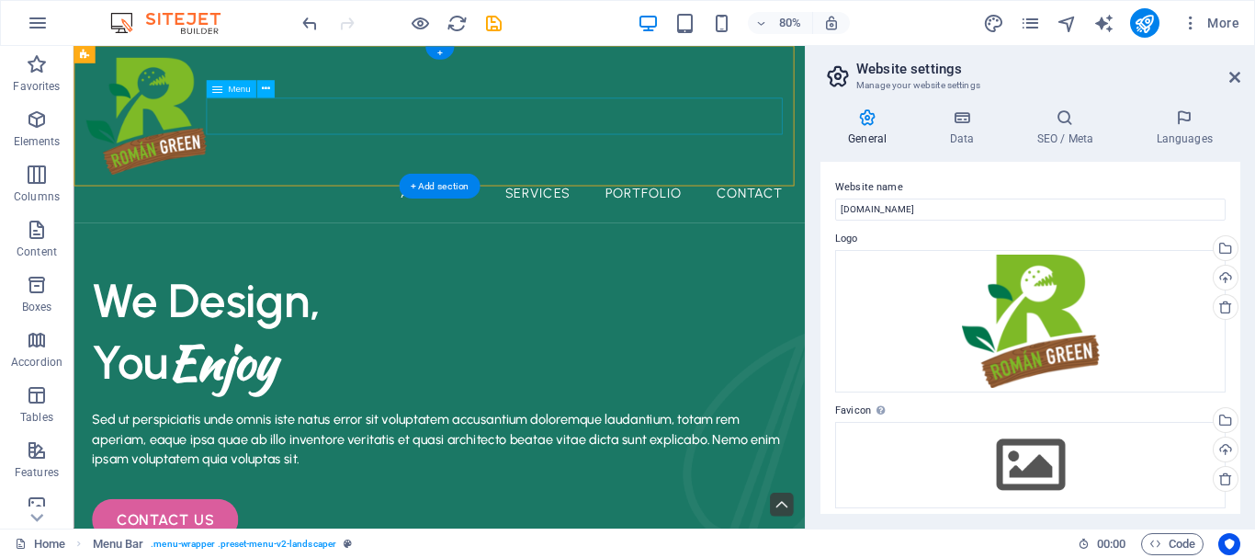
click at [636, 207] on nav "About Us Services Portfolio Contact" at bounding box center [530, 230] width 885 height 46
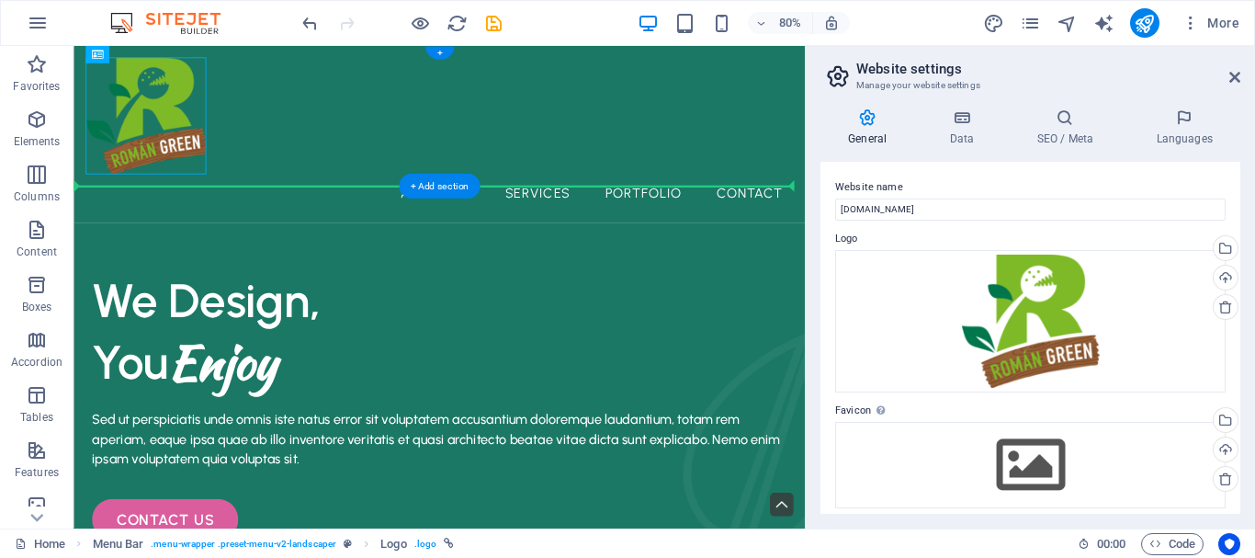
drag, startPoint x: 193, startPoint y: 124, endPoint x: 198, endPoint y: 217, distance: 92.9
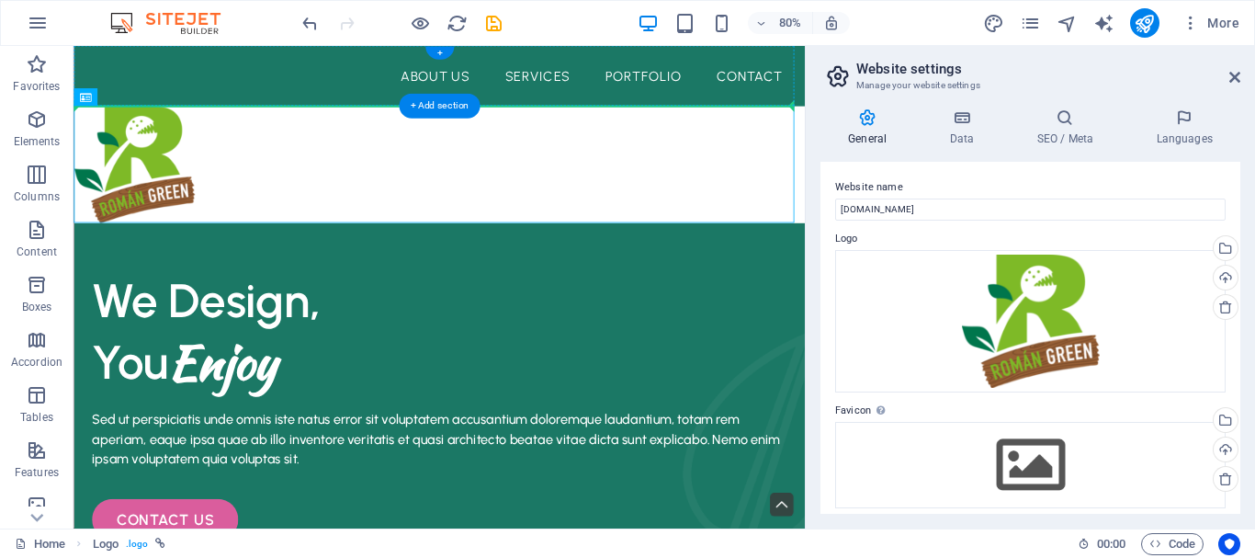
drag, startPoint x: 181, startPoint y: 186, endPoint x: 191, endPoint y: 95, distance: 92.4
drag, startPoint x: 173, startPoint y: 176, endPoint x: 193, endPoint y: 67, distance: 111.2
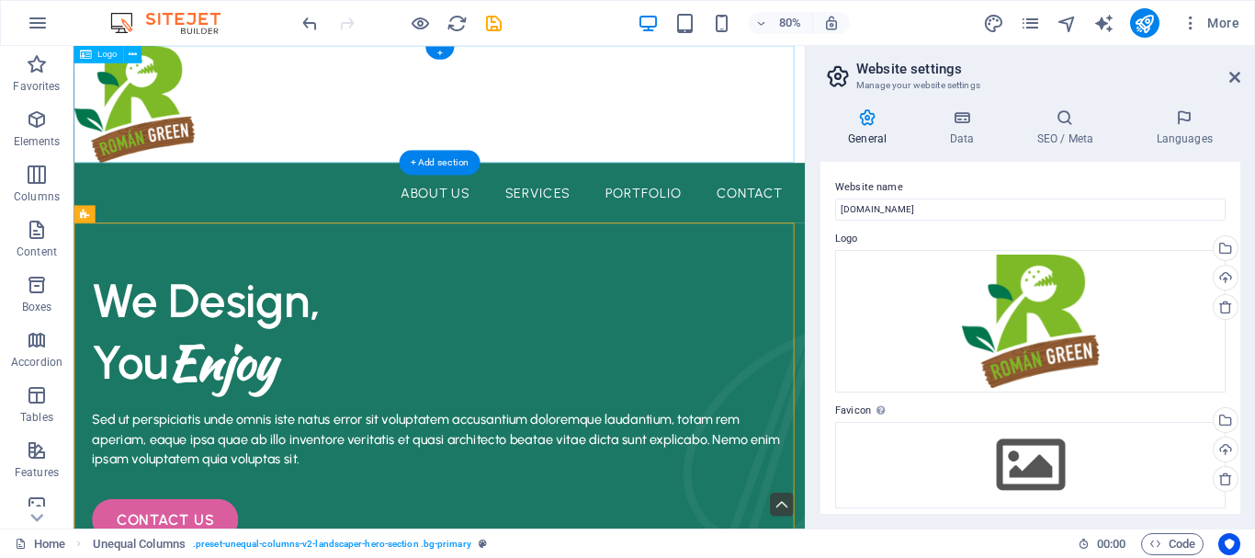
click at [469, 157] on div at bounding box center [530, 119] width 914 height 146
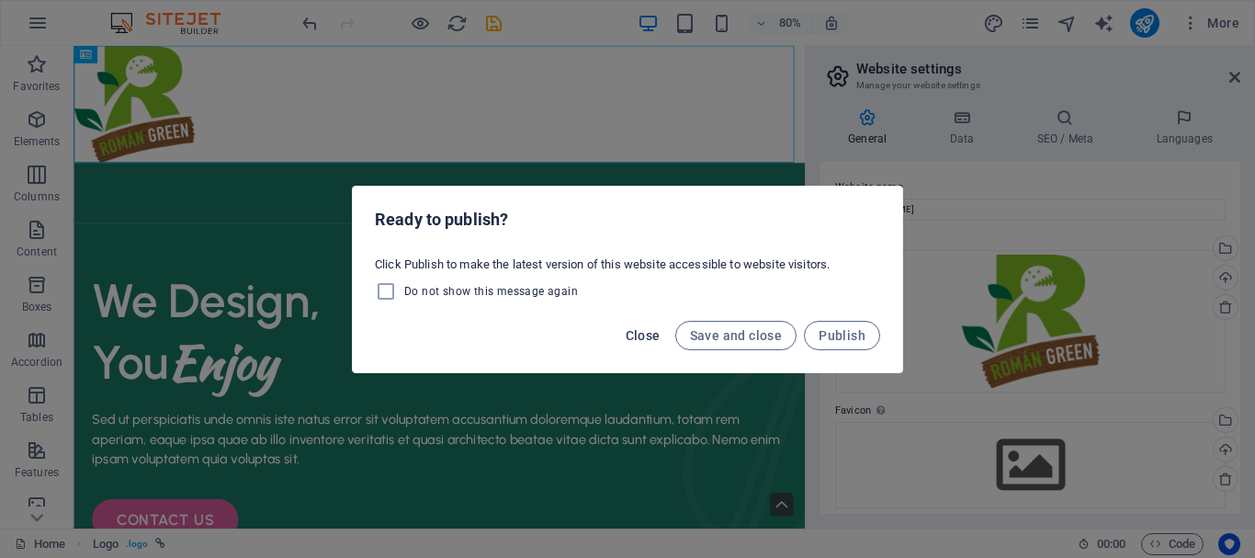
click at [644, 343] on button "Close" at bounding box center [643, 335] width 50 height 29
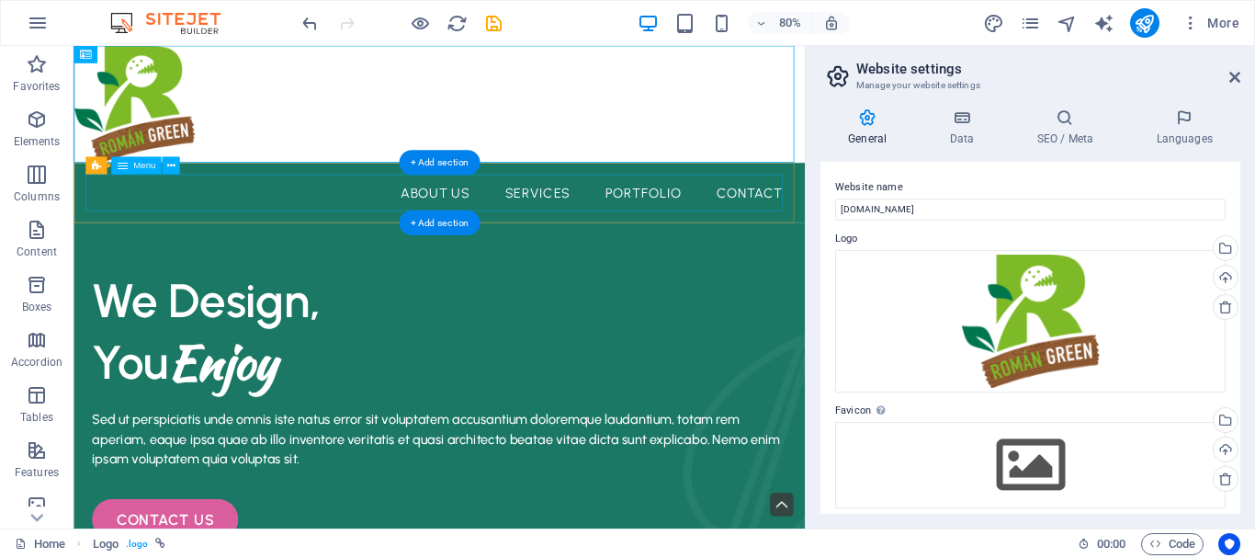
click at [249, 236] on nav "About Us Services Portfolio Contact" at bounding box center [530, 230] width 885 height 46
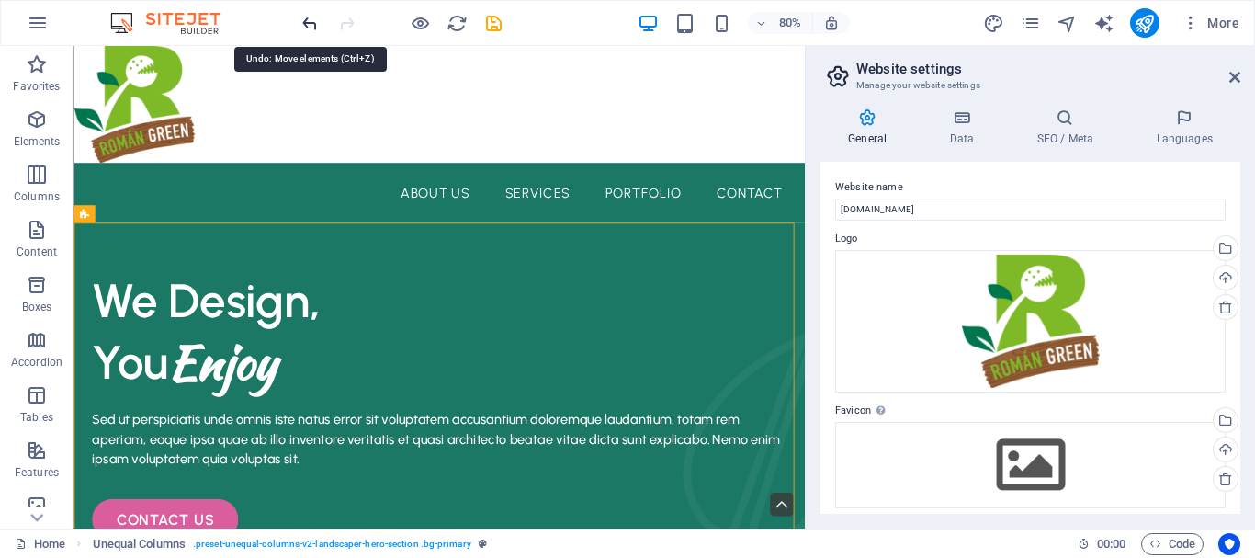
click at [306, 28] on icon "undo" at bounding box center [309, 23] width 21 height 21
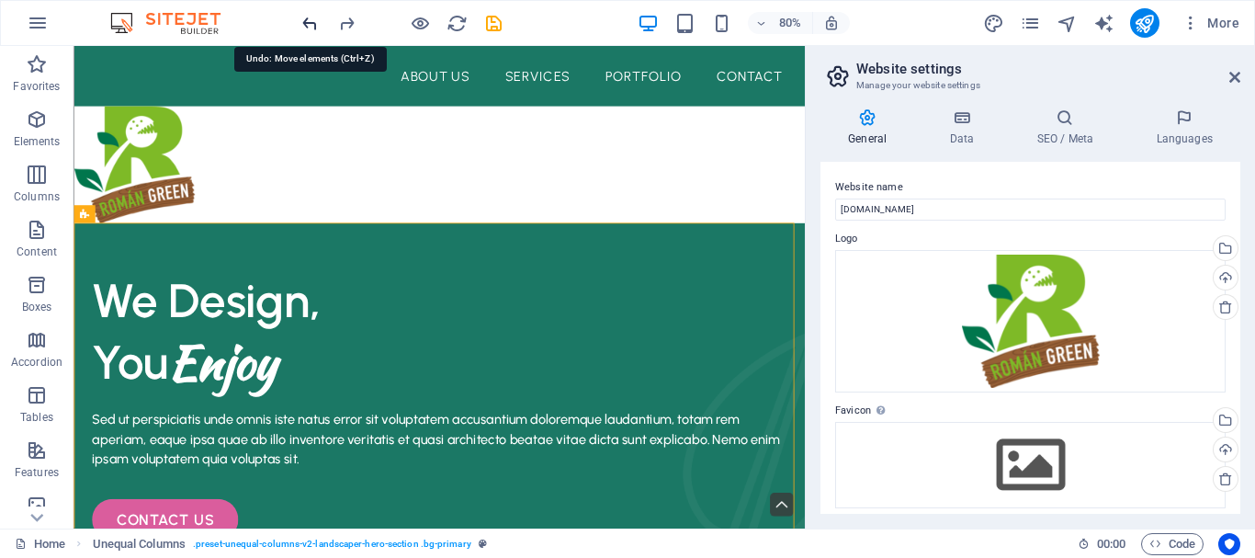
click at [306, 28] on icon "undo" at bounding box center [309, 23] width 21 height 21
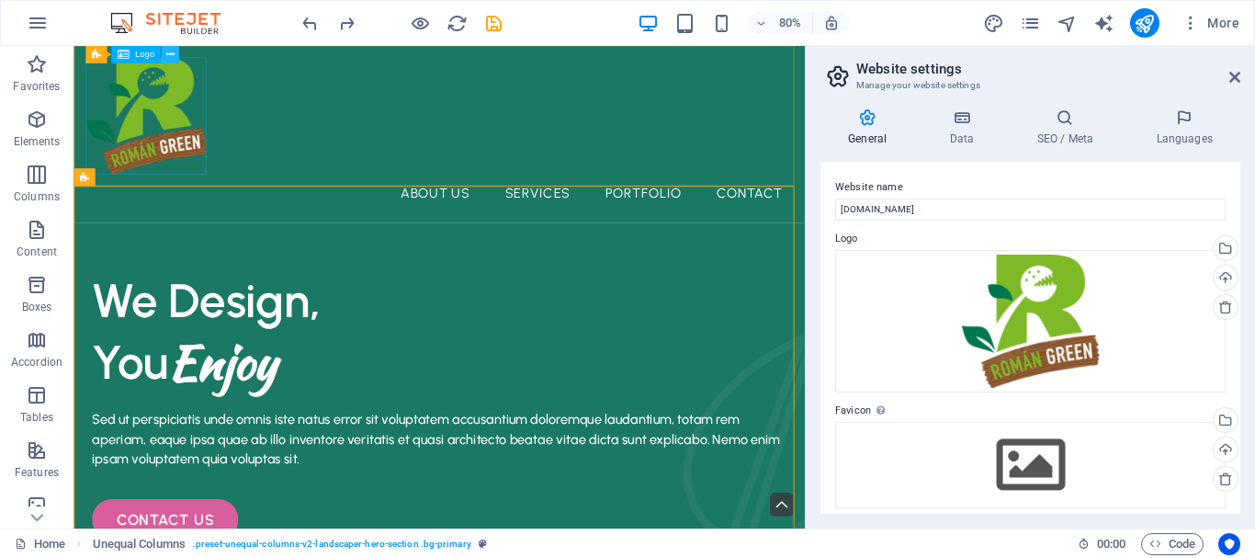
click at [166, 50] on icon at bounding box center [169, 55] width 8 height 16
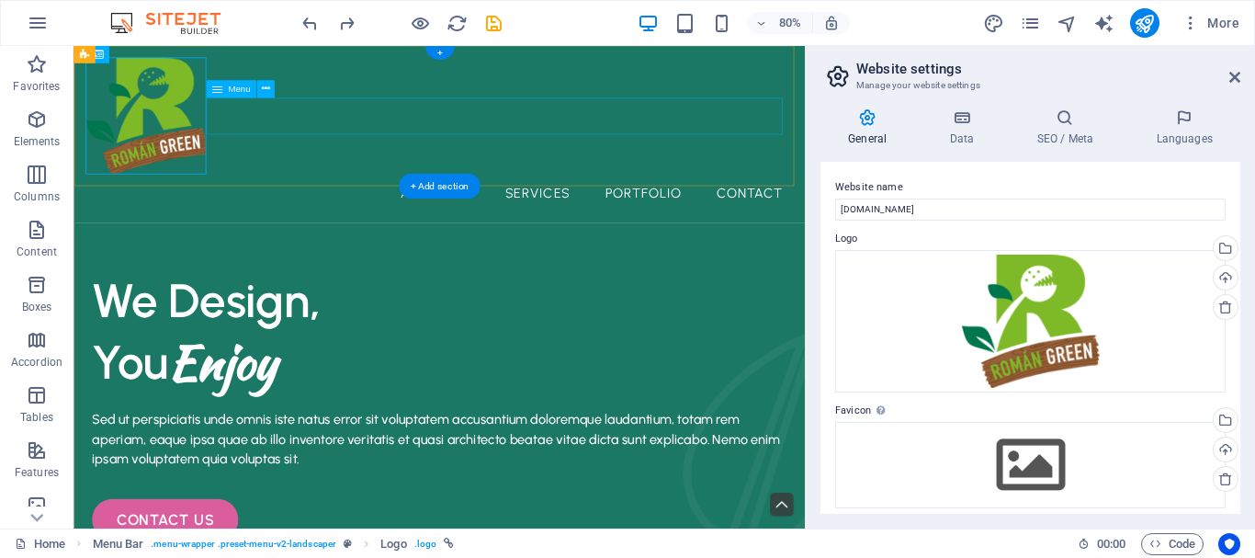
click at [545, 207] on nav "About Us Services Portfolio Contact" at bounding box center [530, 230] width 885 height 46
